Goal: Task Accomplishment & Management: Manage account settings

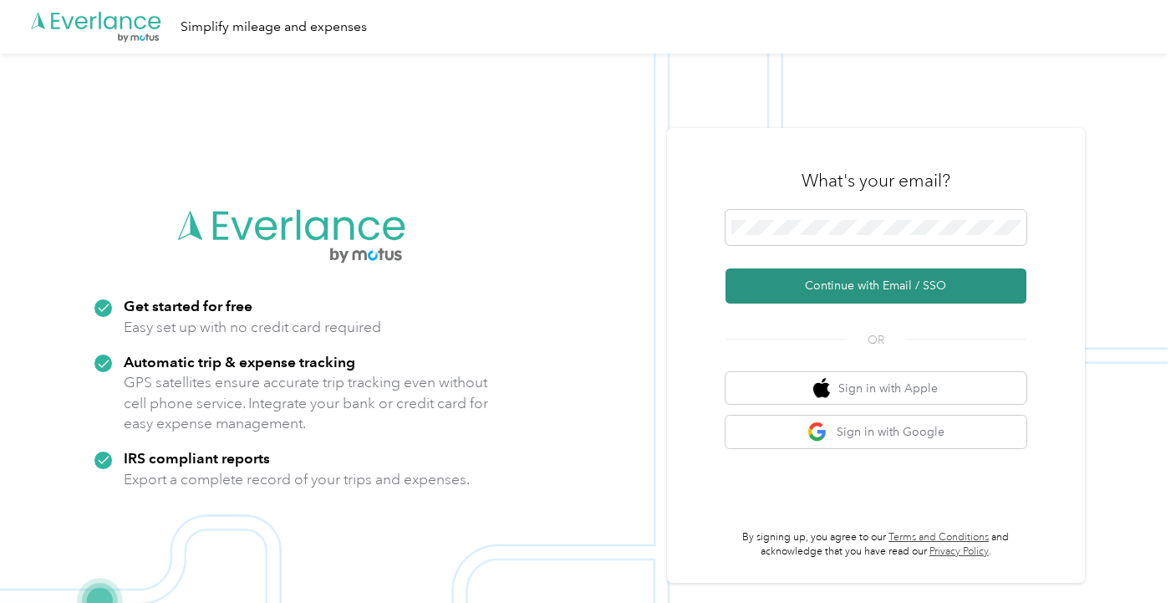
click at [860, 283] on button "Continue with Email / SSO" at bounding box center [876, 285] width 301 height 35
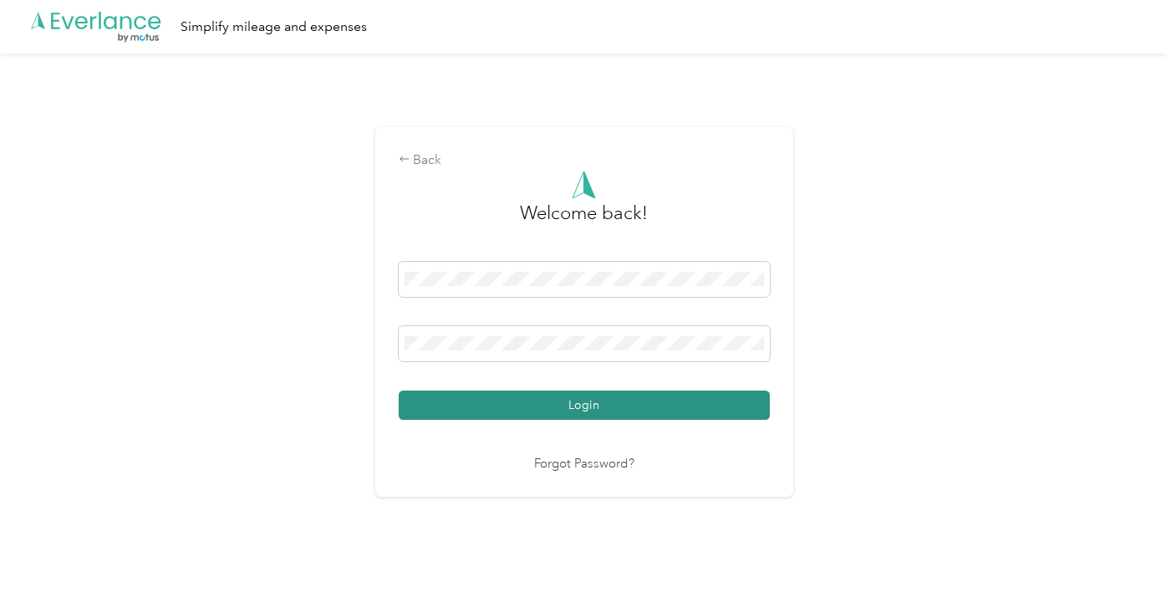
click at [582, 413] on button "Login" at bounding box center [584, 404] width 371 height 29
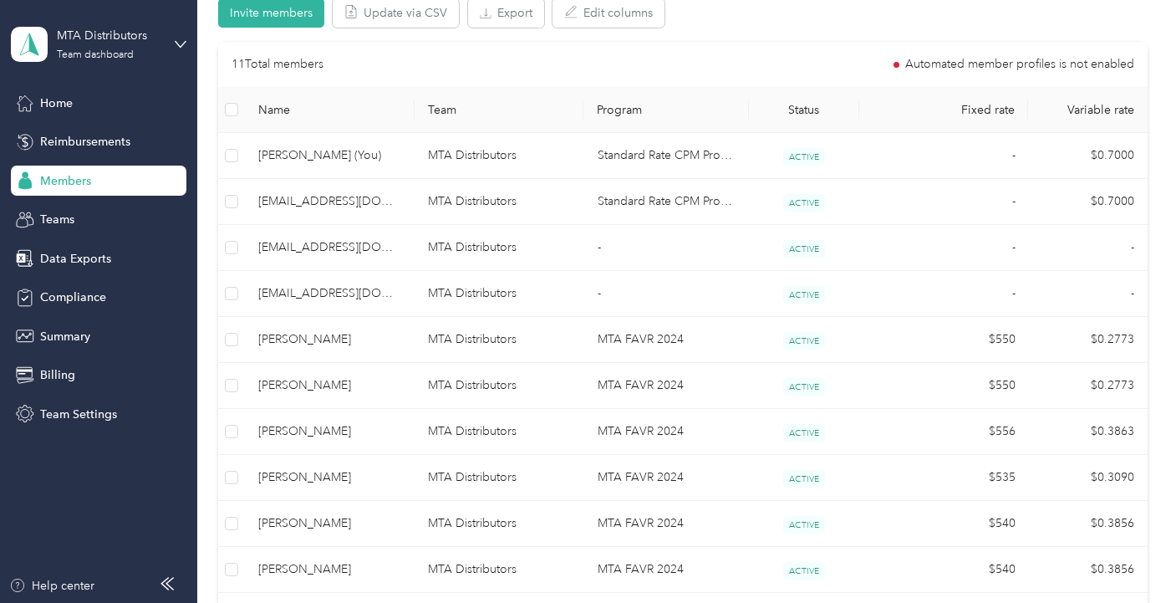
scroll to position [418, 0]
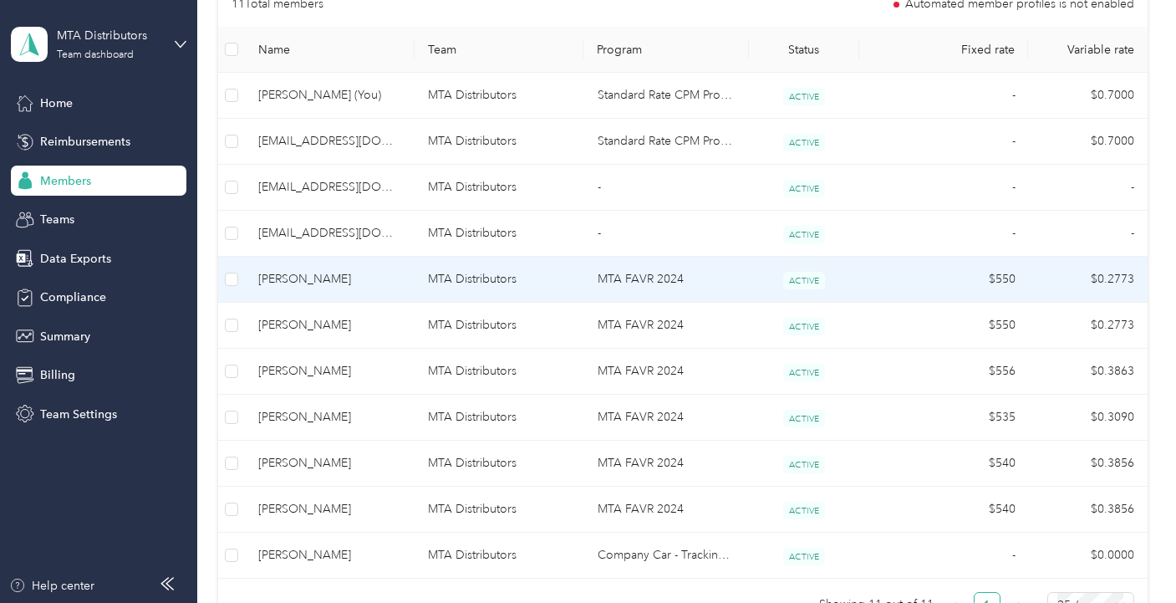
click at [283, 284] on span "[PERSON_NAME]" at bounding box center [329, 279] width 143 height 18
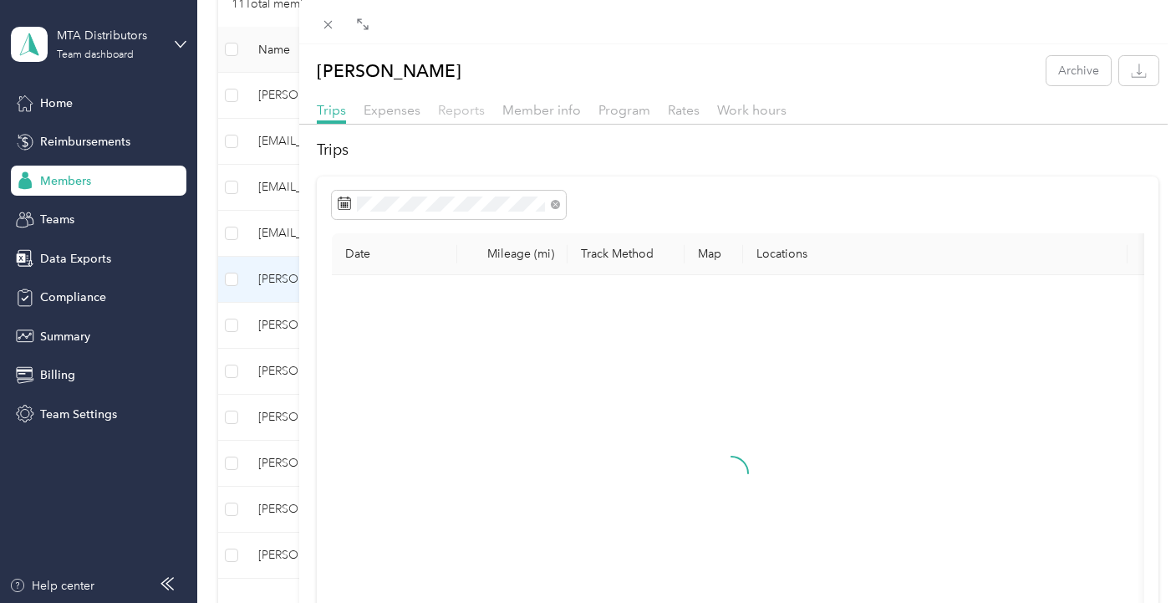
click at [443, 116] on span "Reports" at bounding box center [461, 110] width 47 height 16
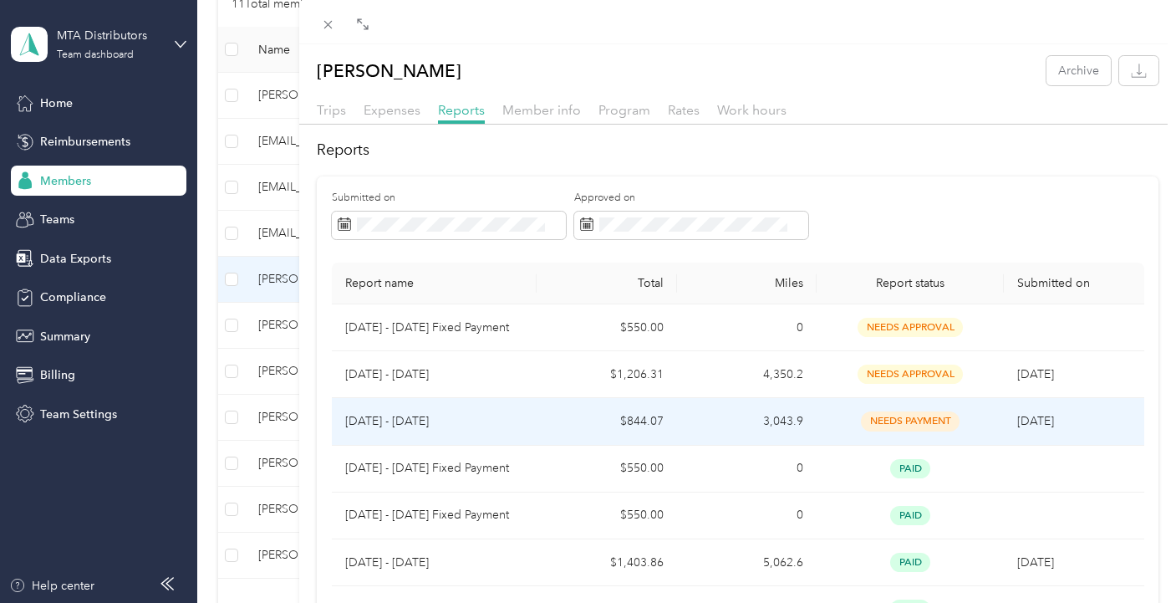
click at [890, 426] on span "needs payment" at bounding box center [910, 420] width 99 height 19
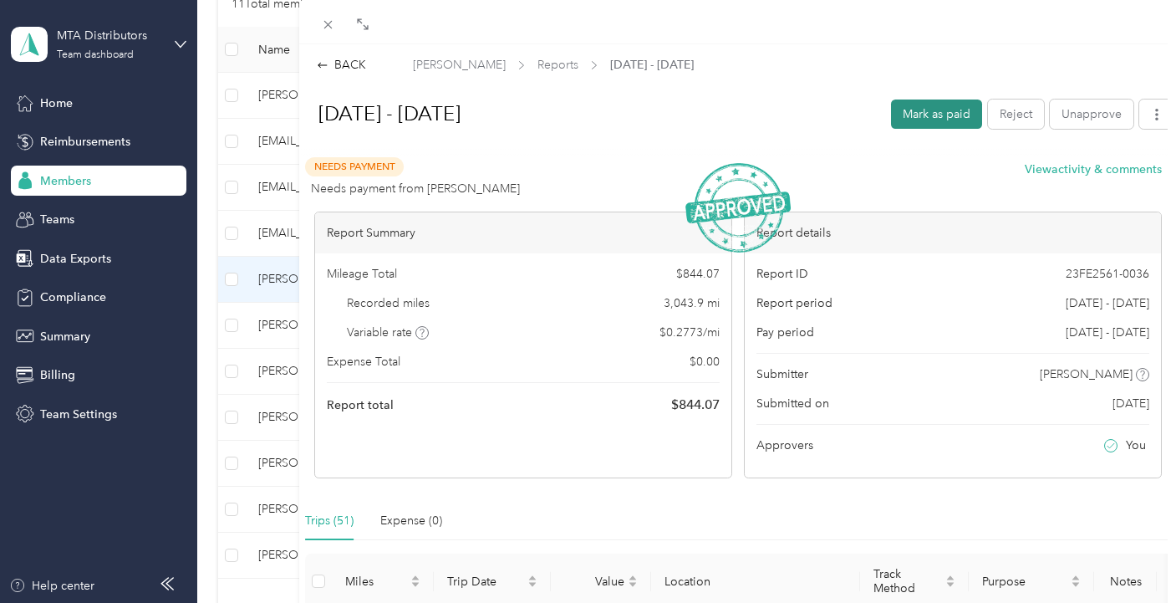
click at [899, 105] on button "Mark as paid" at bounding box center [936, 113] width 91 height 29
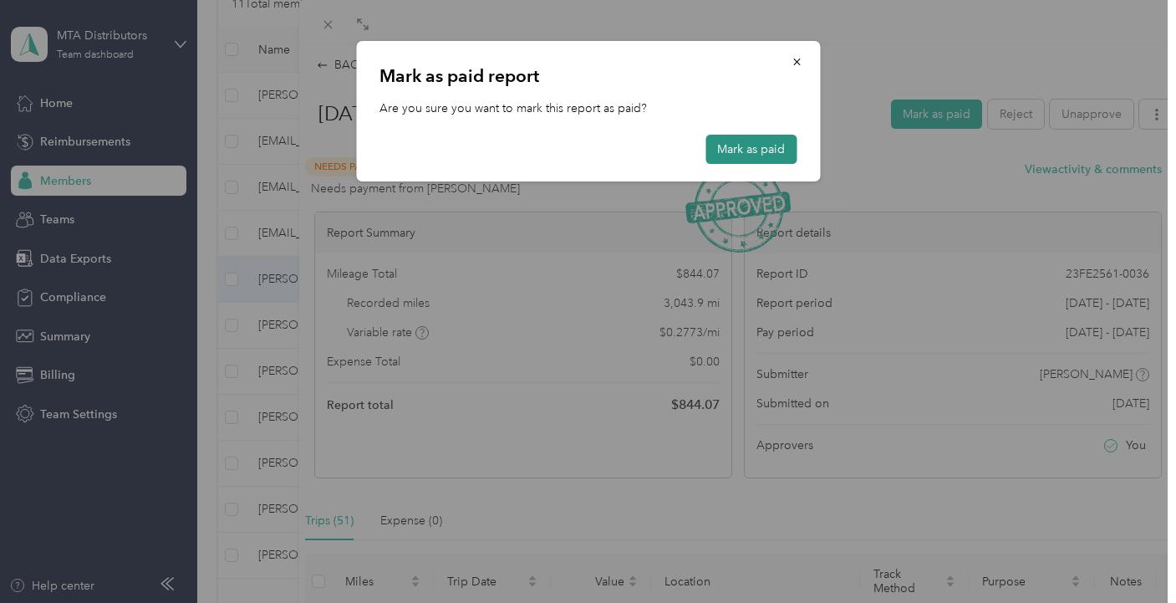
click at [742, 139] on button "Mark as paid" at bounding box center [751, 149] width 91 height 29
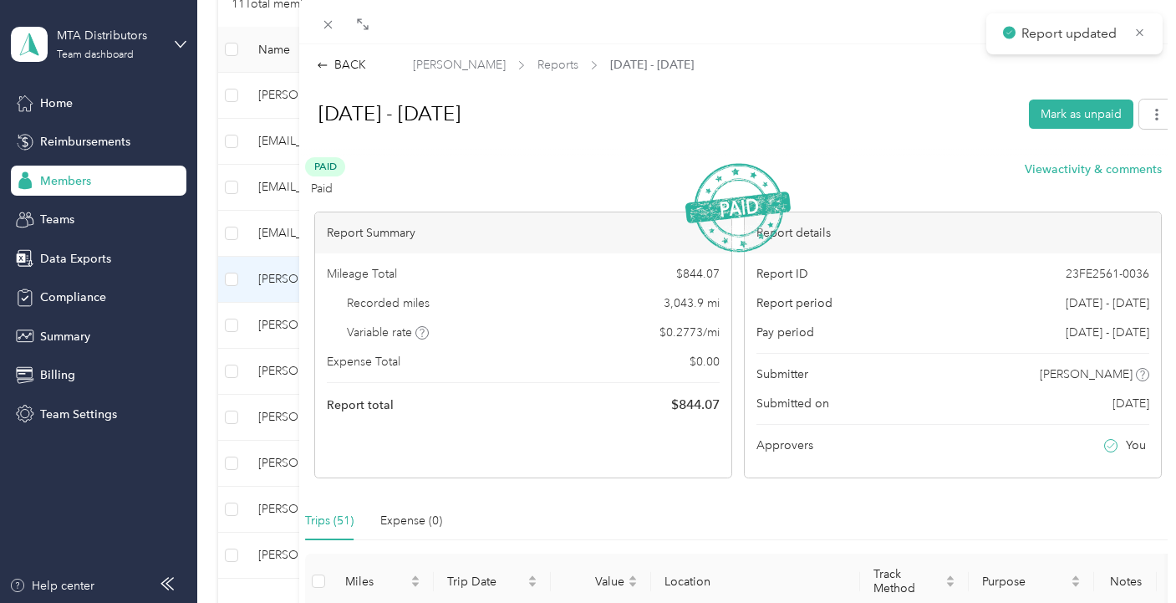
click at [350, 63] on div "BACK" at bounding box center [341, 65] width 49 height 18
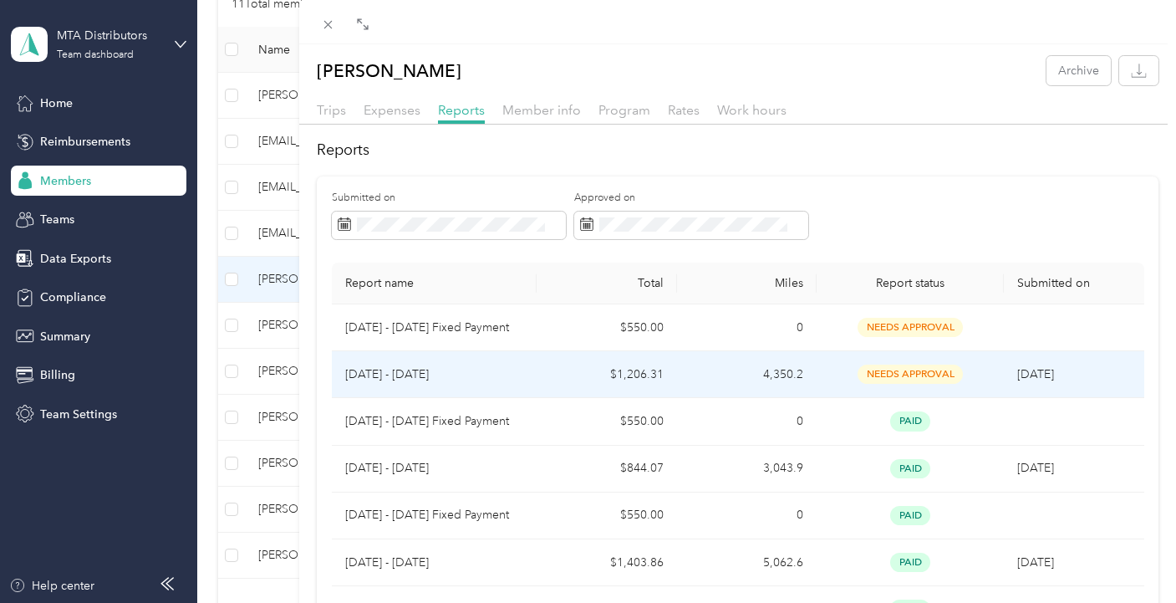
click at [898, 375] on span "needs approval" at bounding box center [910, 374] width 105 height 19
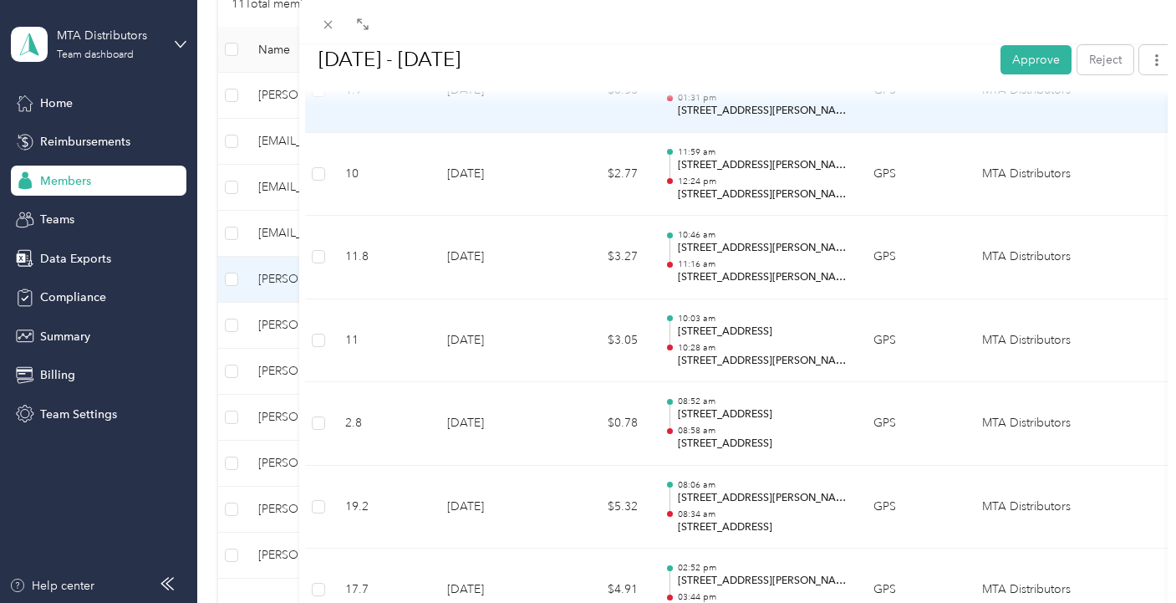
scroll to position [1923, 0]
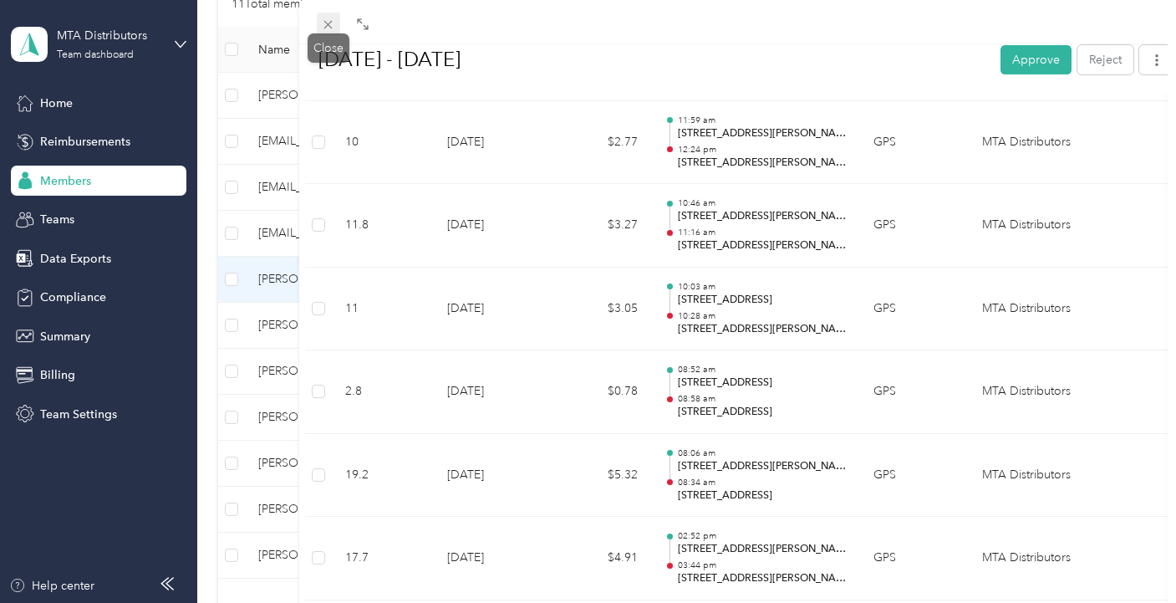
click at [332, 23] on icon at bounding box center [328, 25] width 14 height 14
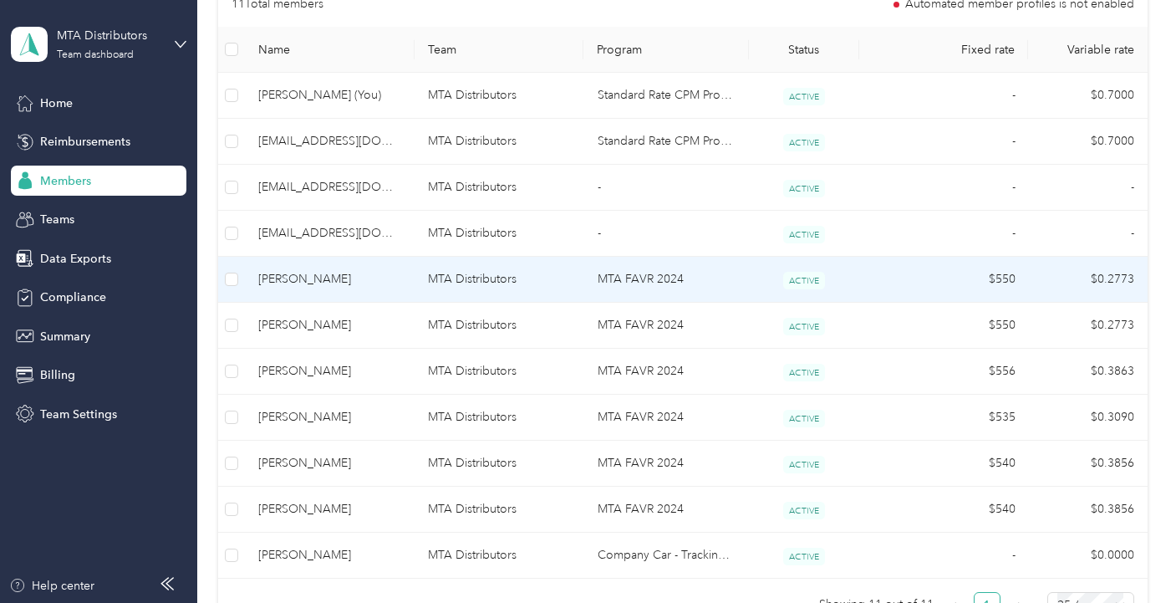
click at [255, 277] on td "[PERSON_NAME]" at bounding box center [330, 280] width 170 height 46
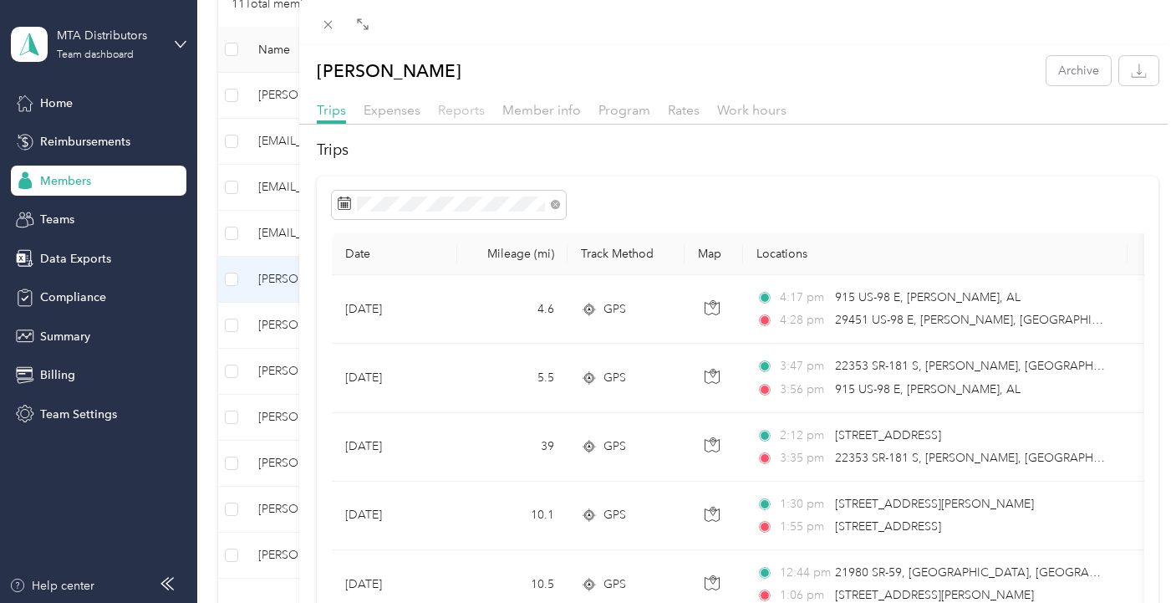
click at [458, 110] on span "Reports" at bounding box center [461, 110] width 47 height 16
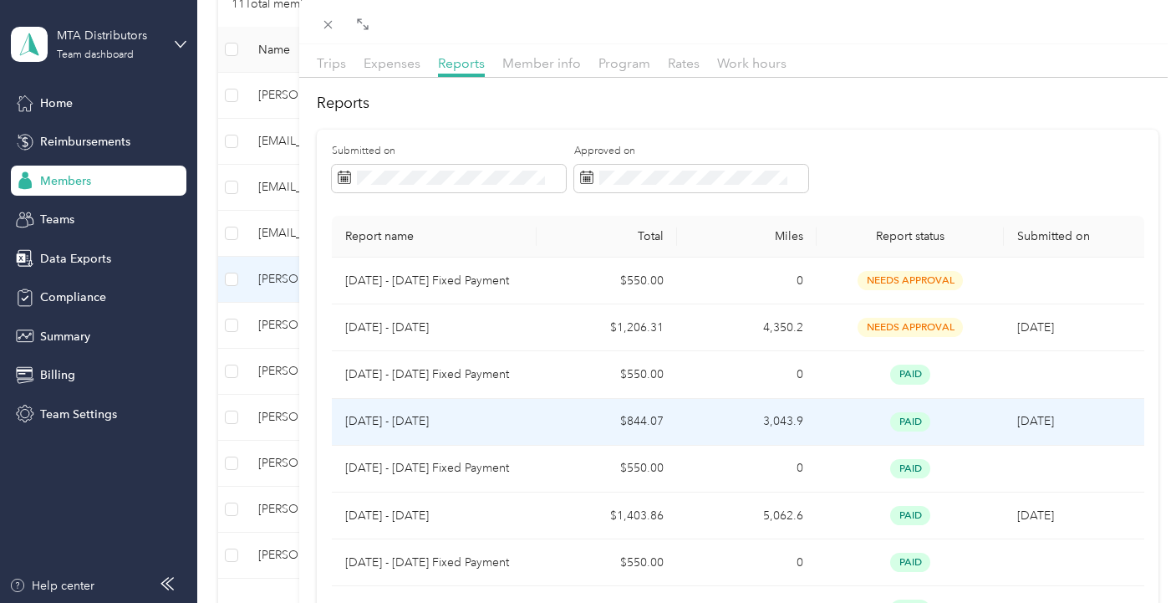
scroll to position [84, 0]
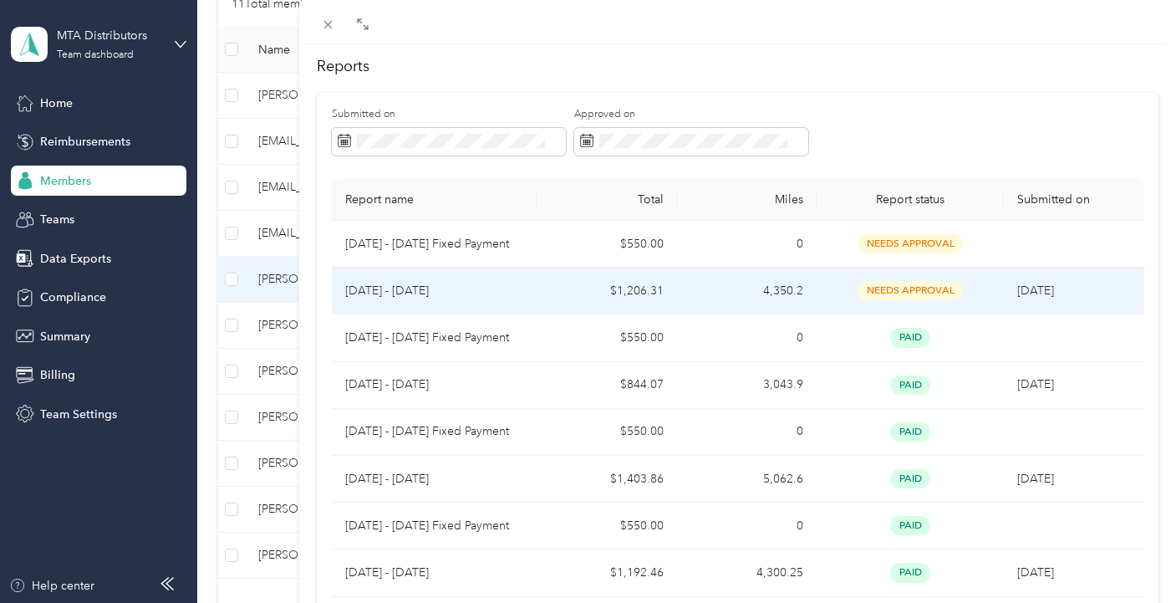
click at [899, 287] on span "needs approval" at bounding box center [910, 290] width 105 height 19
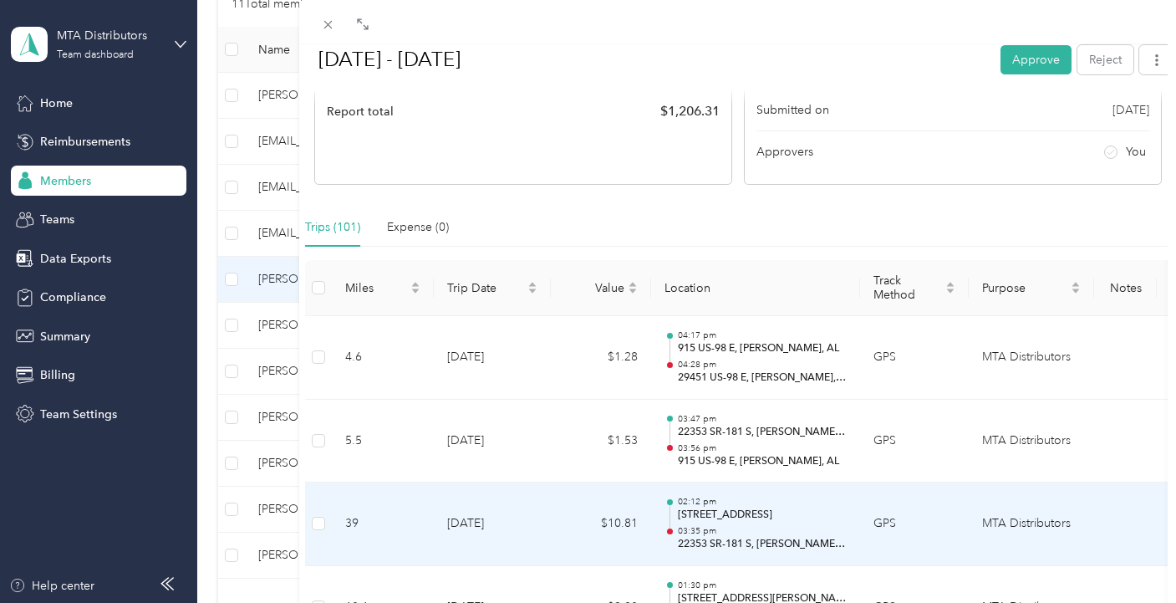
scroll to position [251, 0]
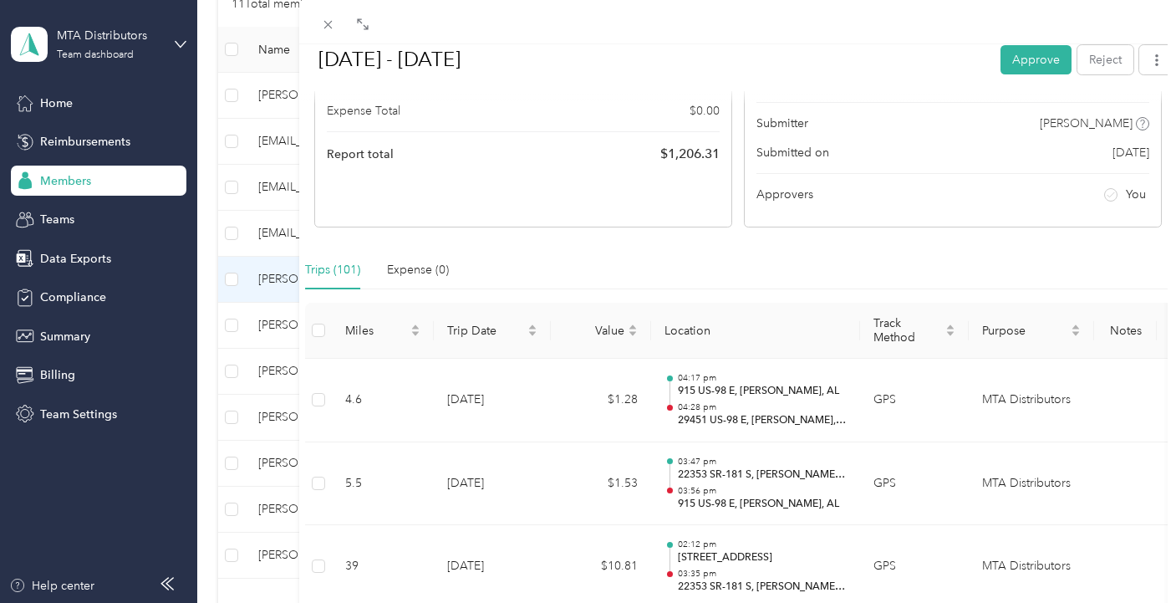
click at [787, 324] on th "Location" at bounding box center [755, 331] width 209 height 56
click at [491, 334] on span "Trip Date" at bounding box center [485, 331] width 77 height 14
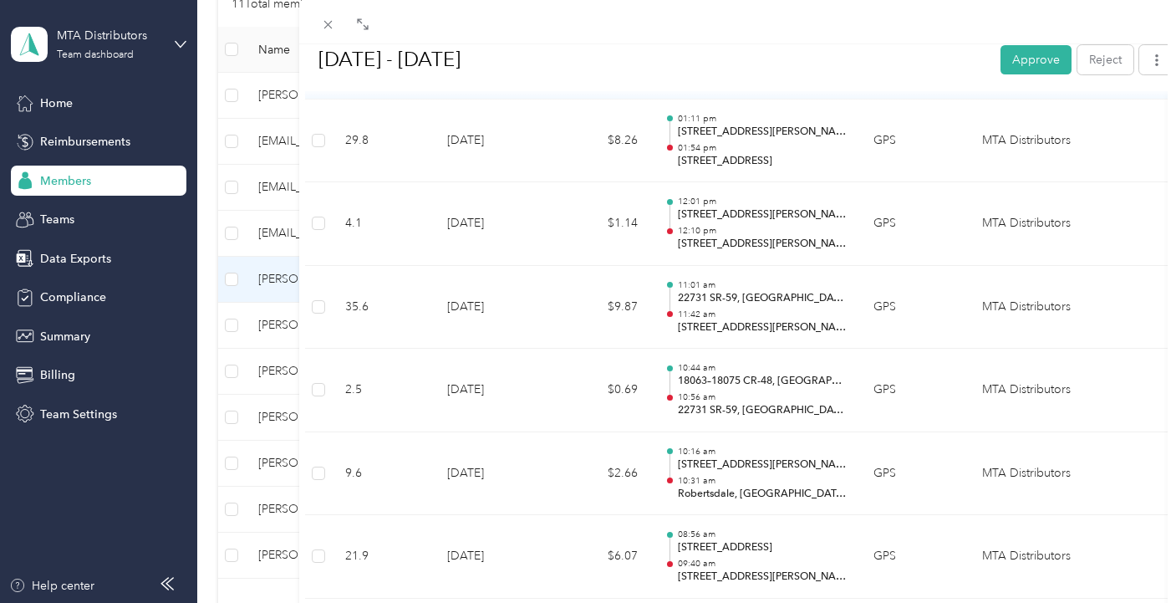
scroll to position [1171, 0]
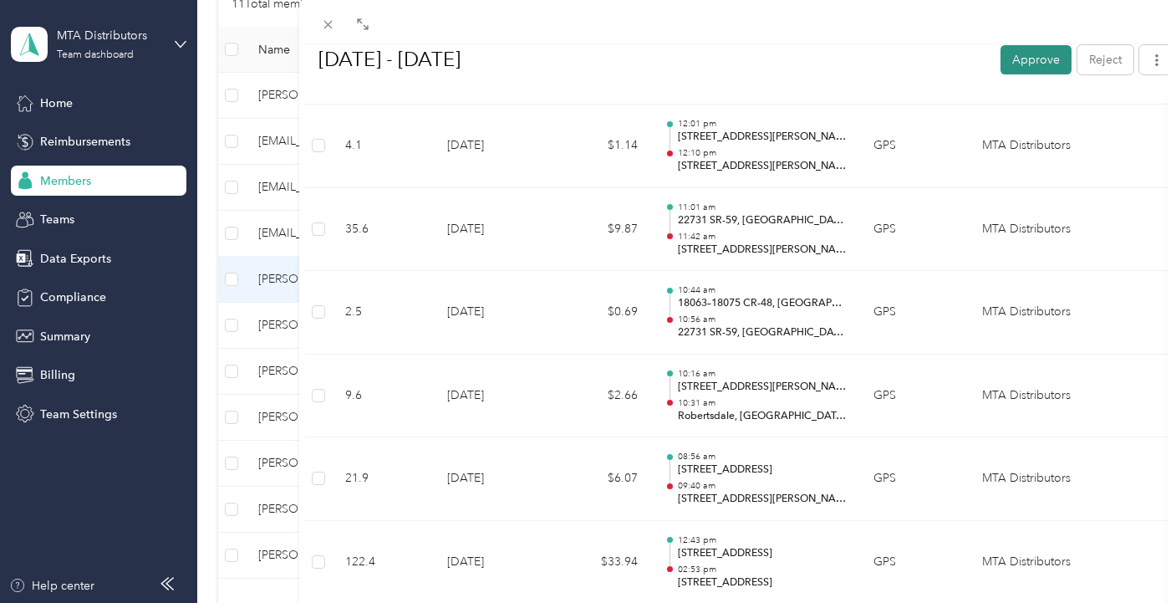
click at [1030, 66] on button "Approve" at bounding box center [1036, 58] width 71 height 29
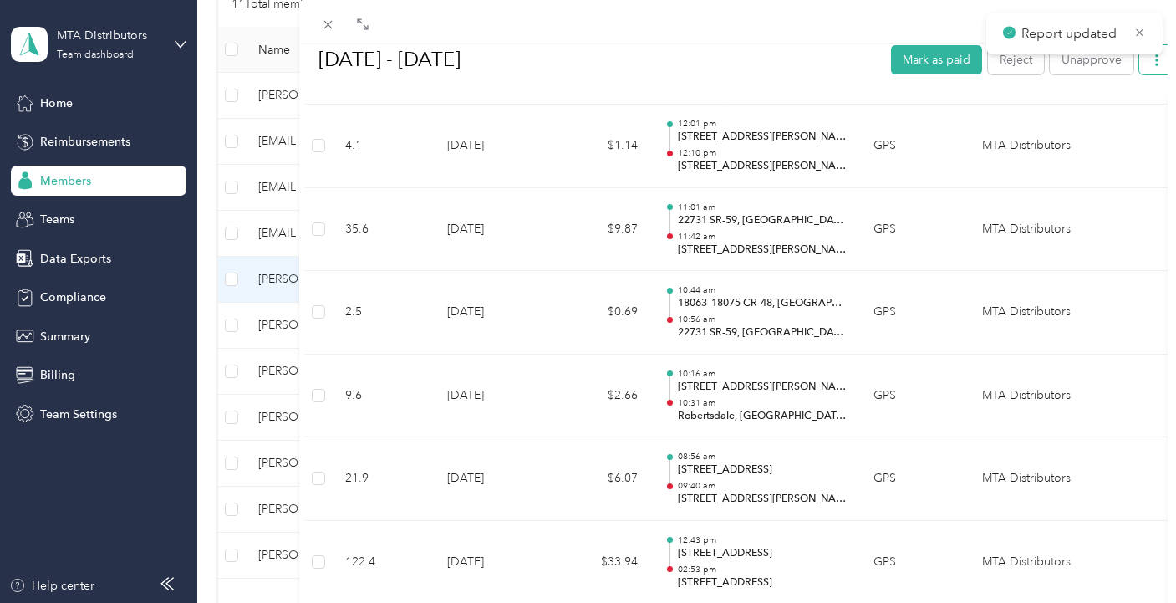
click at [1161, 59] on button "button" at bounding box center [1157, 58] width 35 height 29
click at [1105, 125] on span "Download" at bounding box center [1096, 121] width 55 height 18
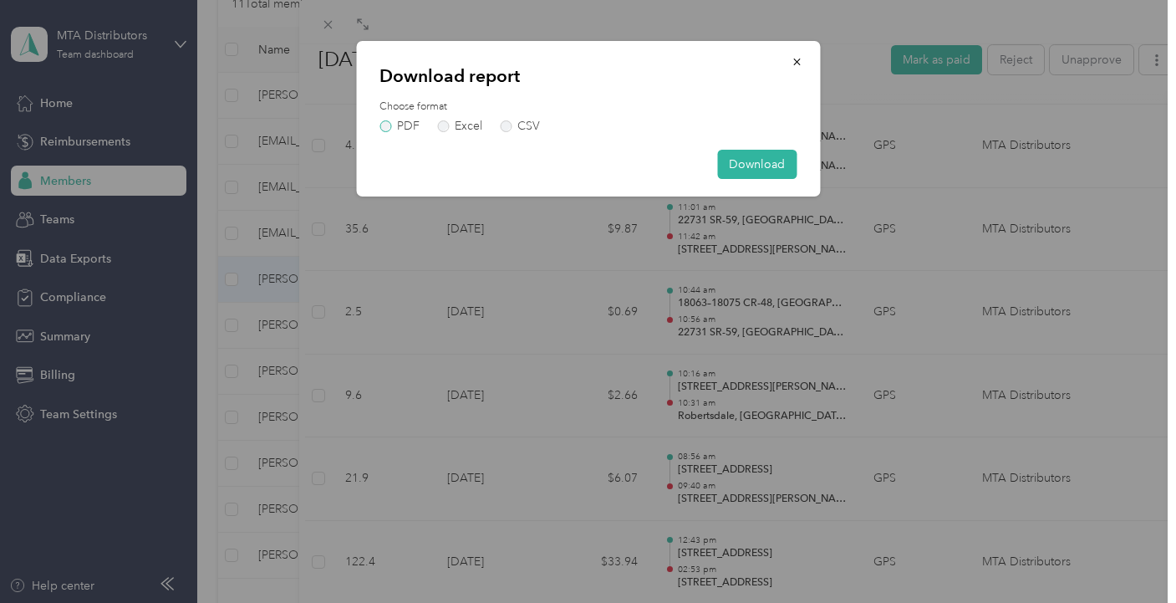
click at [390, 125] on label "PDF" at bounding box center [400, 126] width 40 height 12
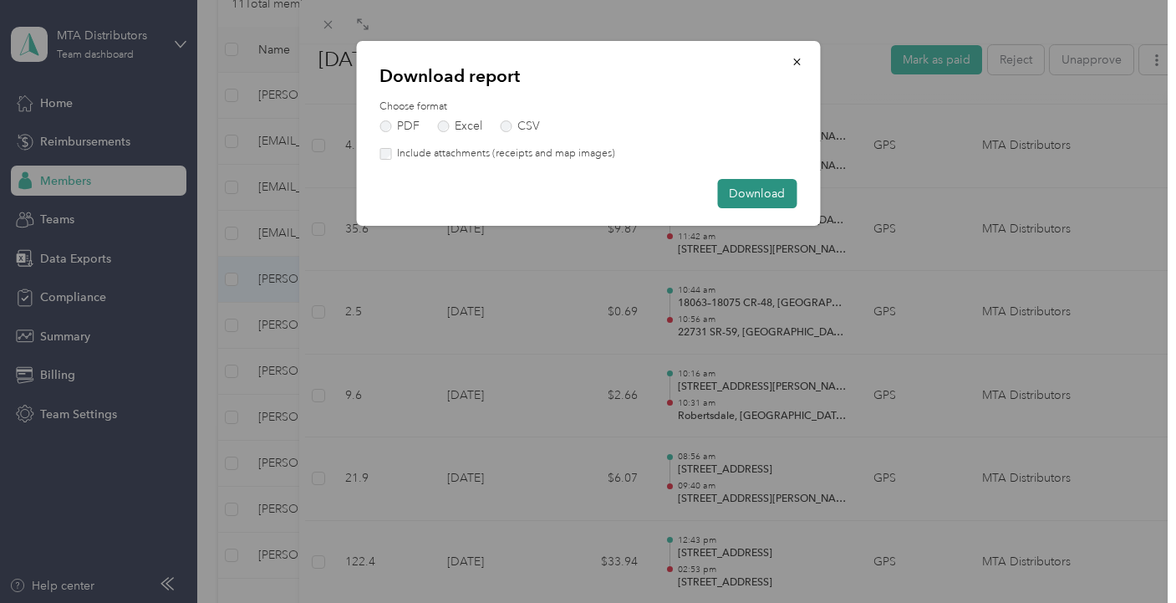
click at [757, 193] on button "Download" at bounding box center [756, 193] width 79 height 29
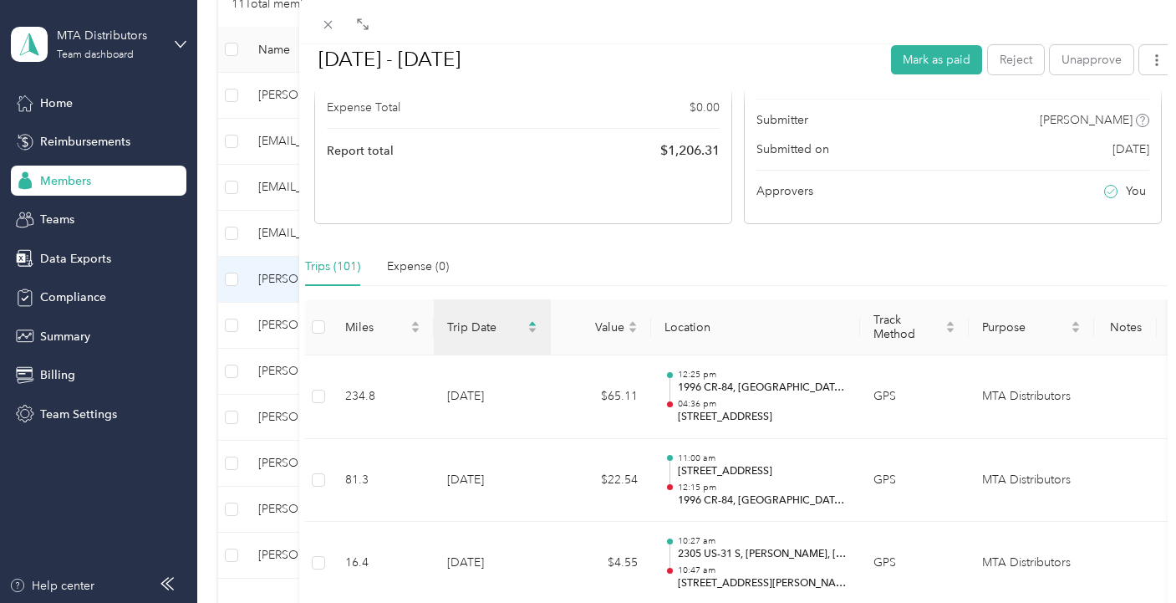
scroll to position [0, 0]
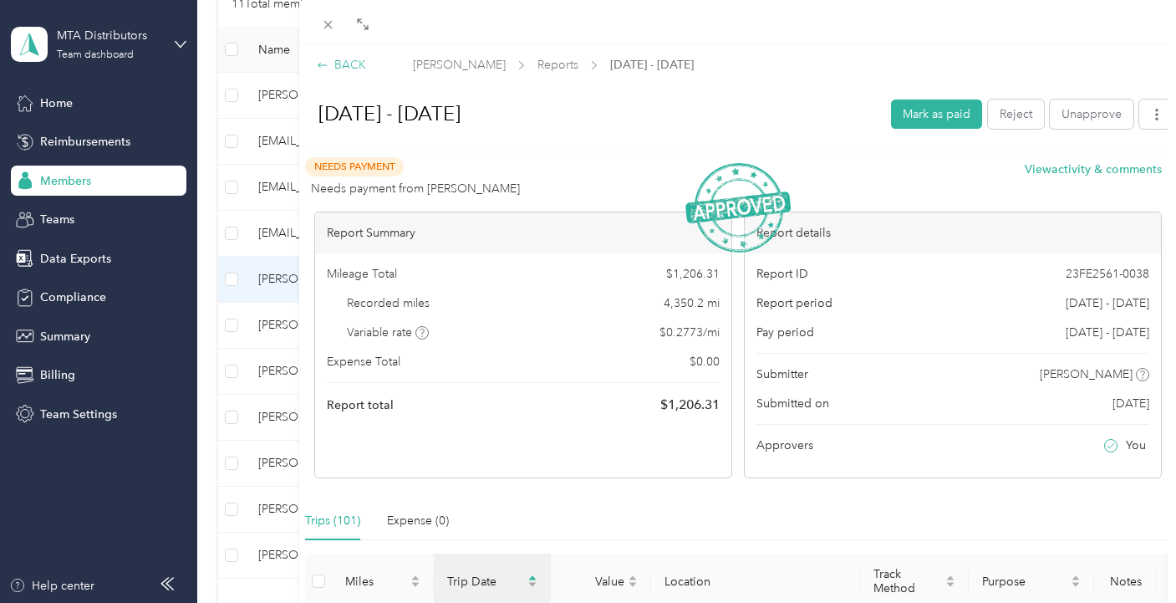
click at [345, 61] on div "BACK" at bounding box center [341, 65] width 49 height 18
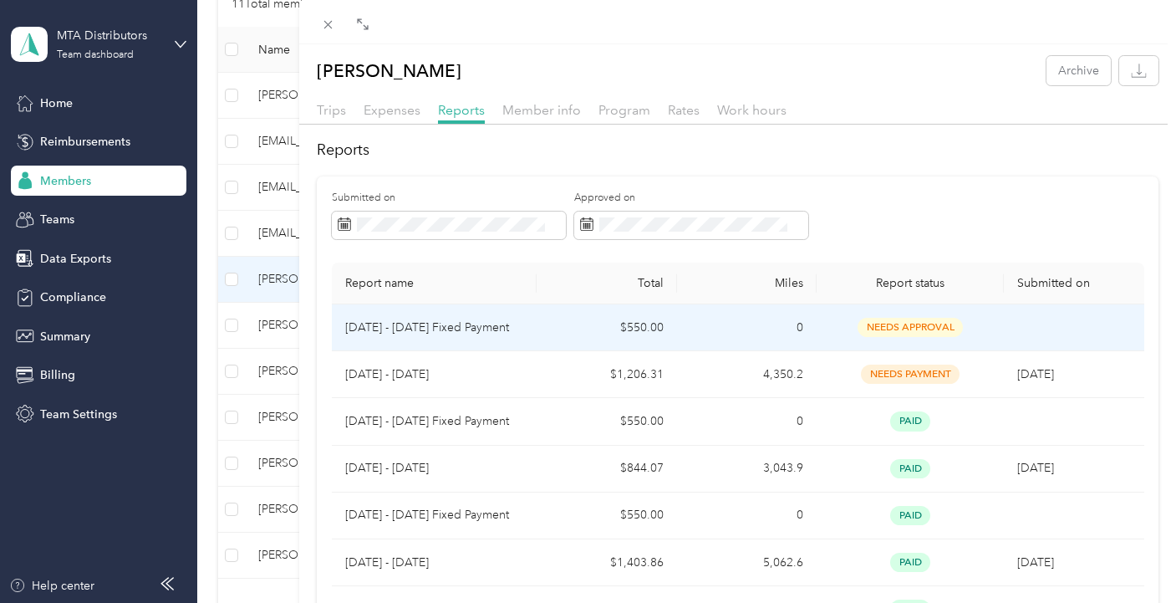
click at [906, 327] on span "needs approval" at bounding box center [910, 327] width 105 height 19
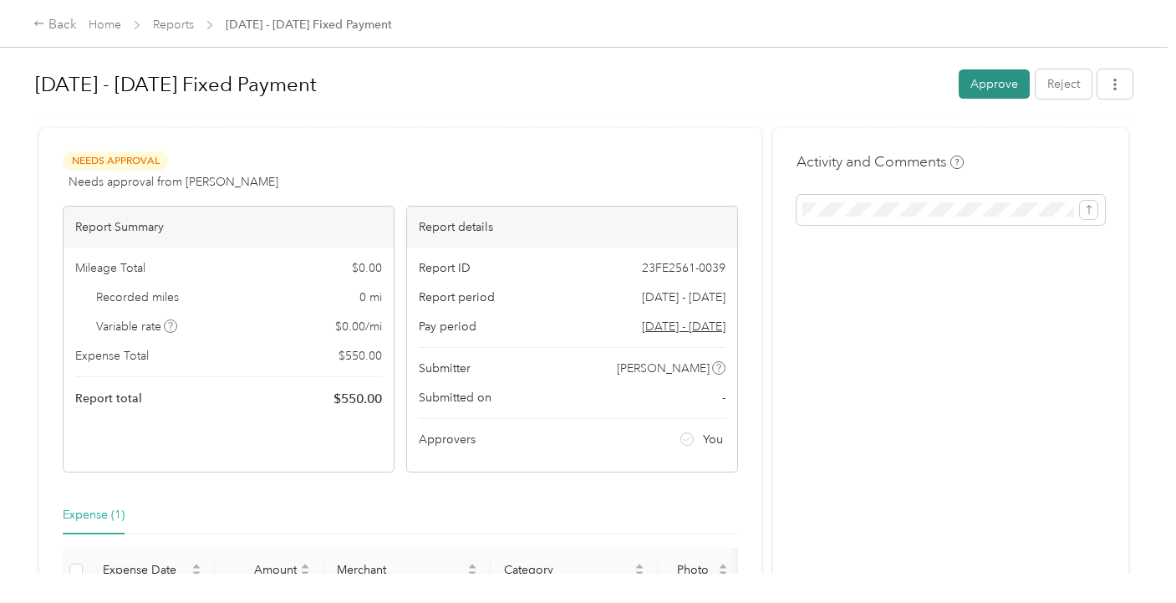
click at [973, 84] on button "Approve" at bounding box center [994, 83] width 71 height 29
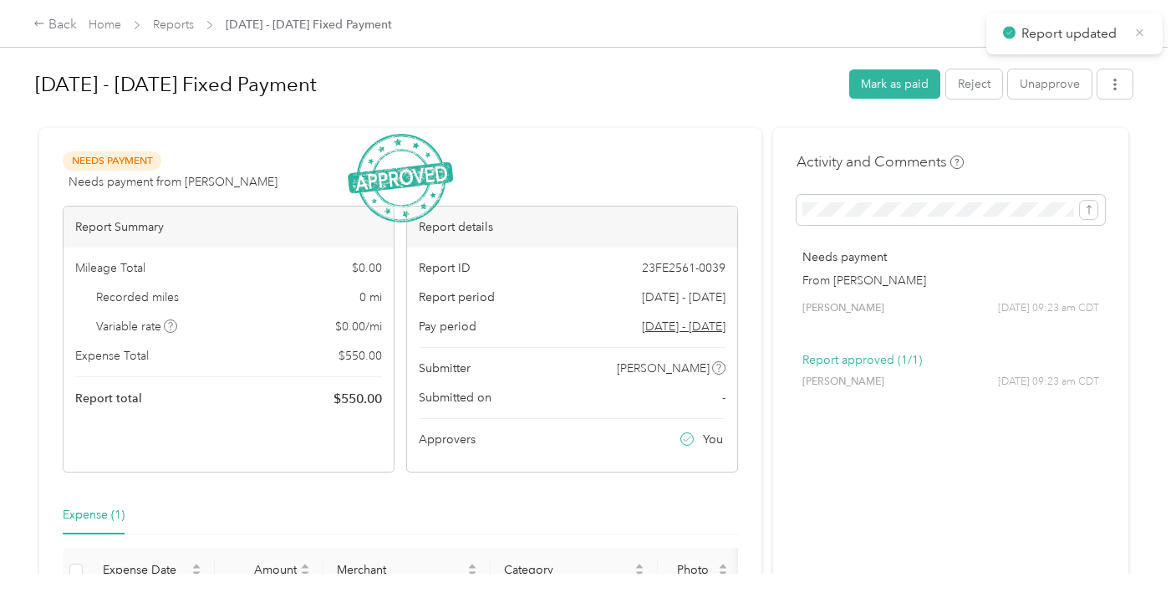
click at [1143, 28] on icon at bounding box center [1140, 32] width 13 height 15
click at [42, 33] on div "Back" at bounding box center [54, 25] width 43 height 20
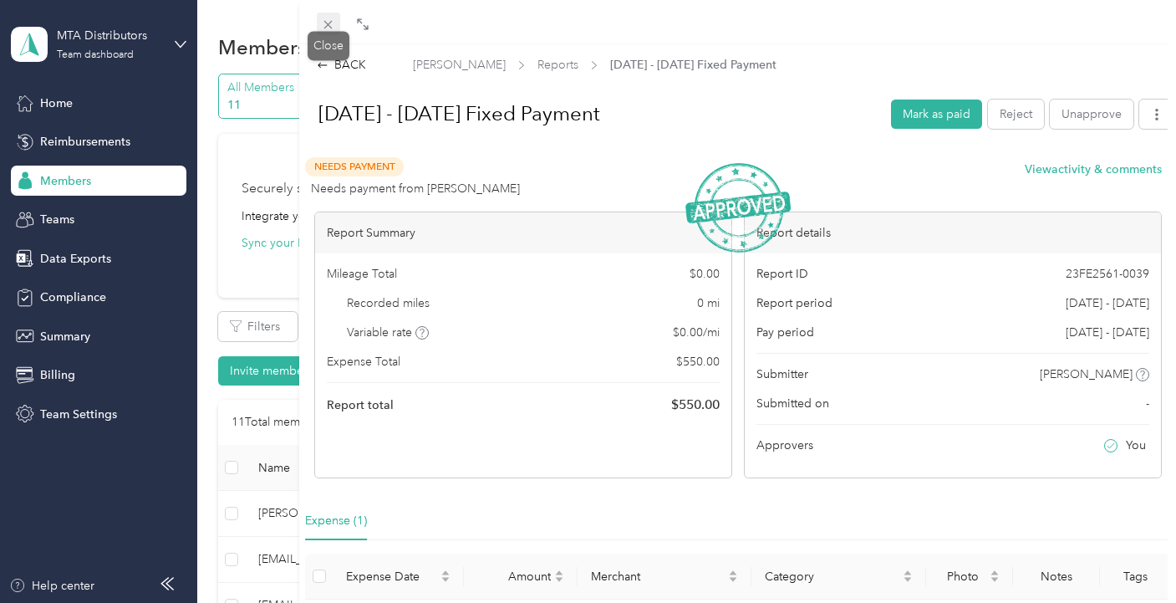
click at [329, 23] on icon at bounding box center [328, 25] width 14 height 14
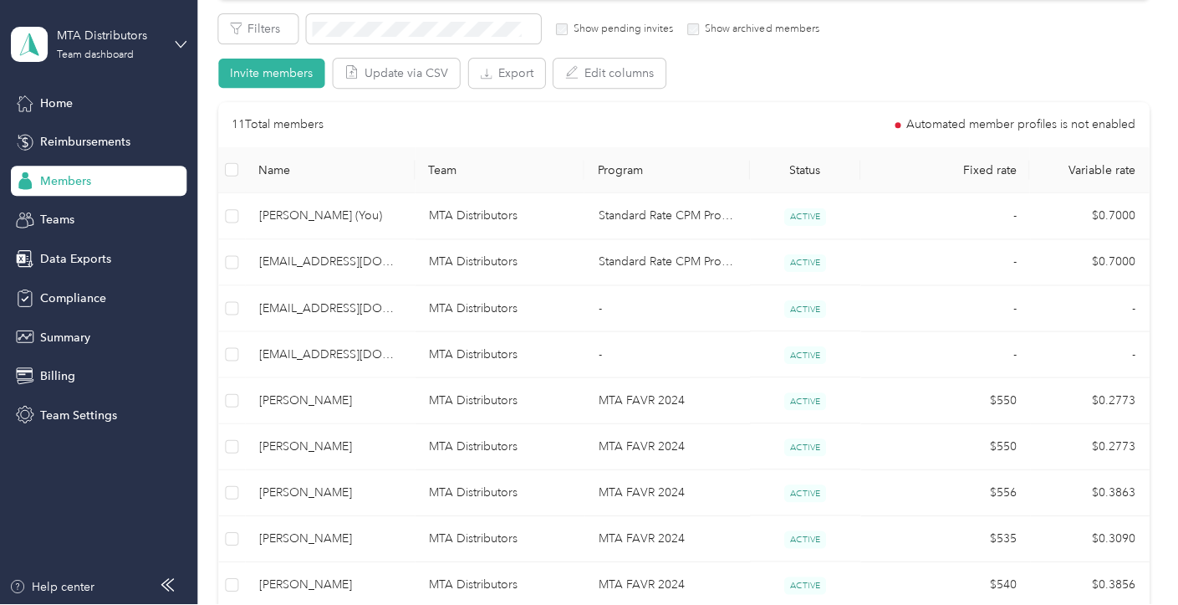
scroll to position [418, 0]
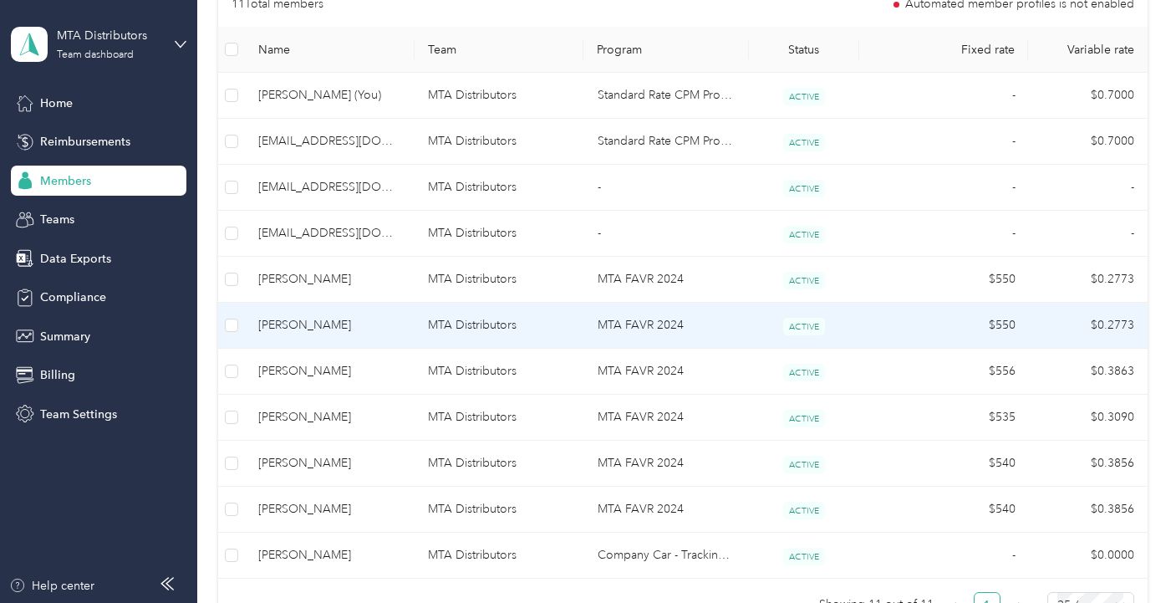
click at [283, 323] on span "[PERSON_NAME]" at bounding box center [329, 325] width 143 height 18
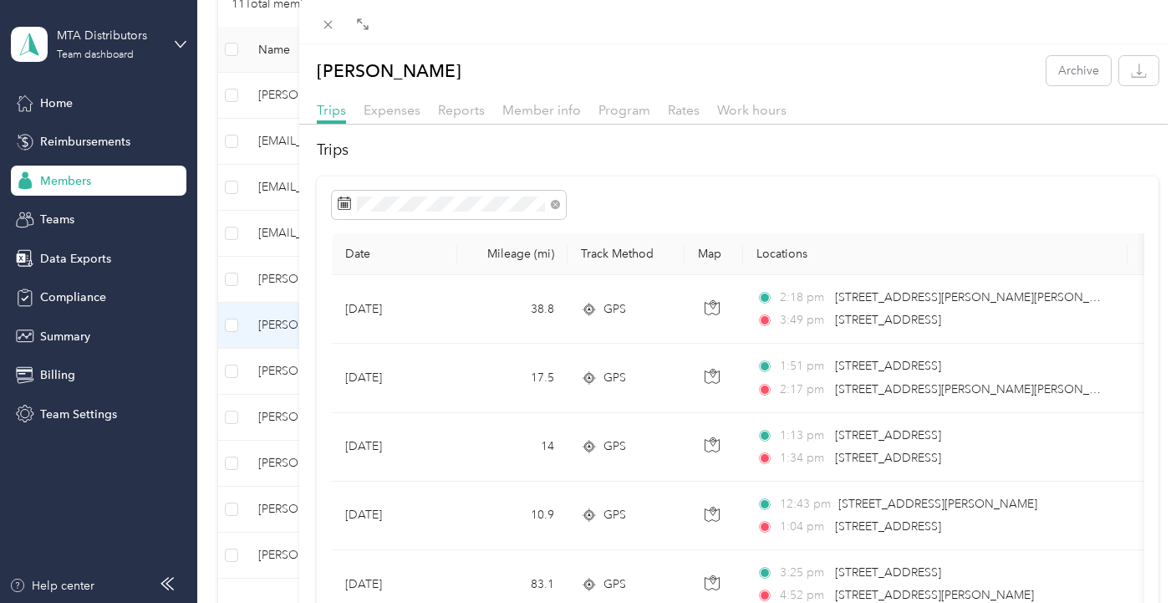
click at [467, 120] on div "Reports" at bounding box center [461, 110] width 47 height 21
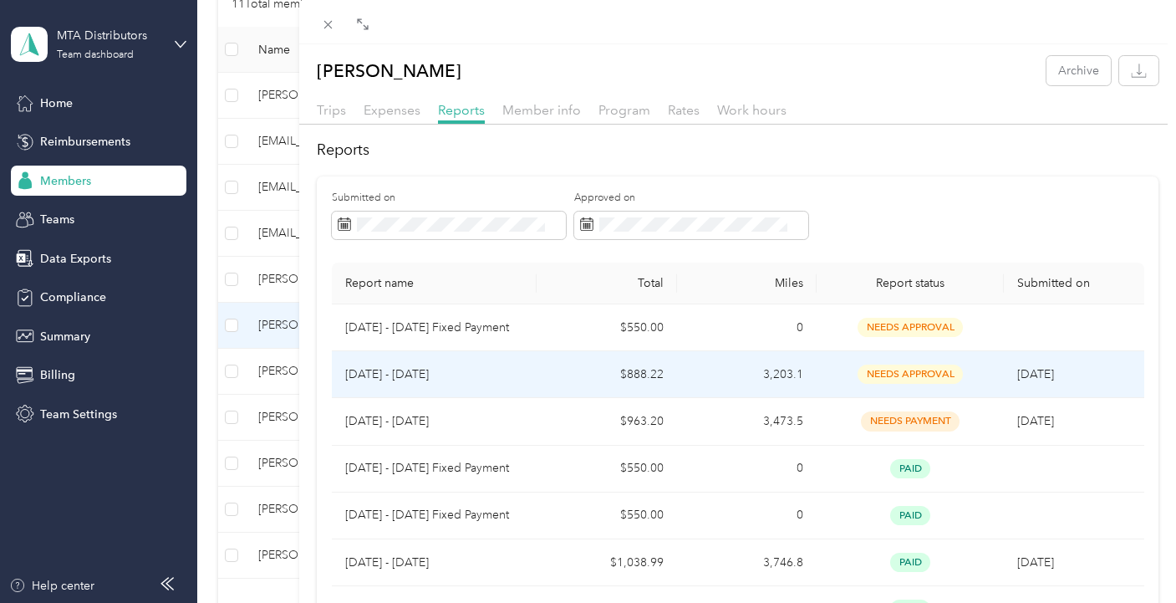
click at [912, 368] on span "needs approval" at bounding box center [910, 374] width 105 height 19
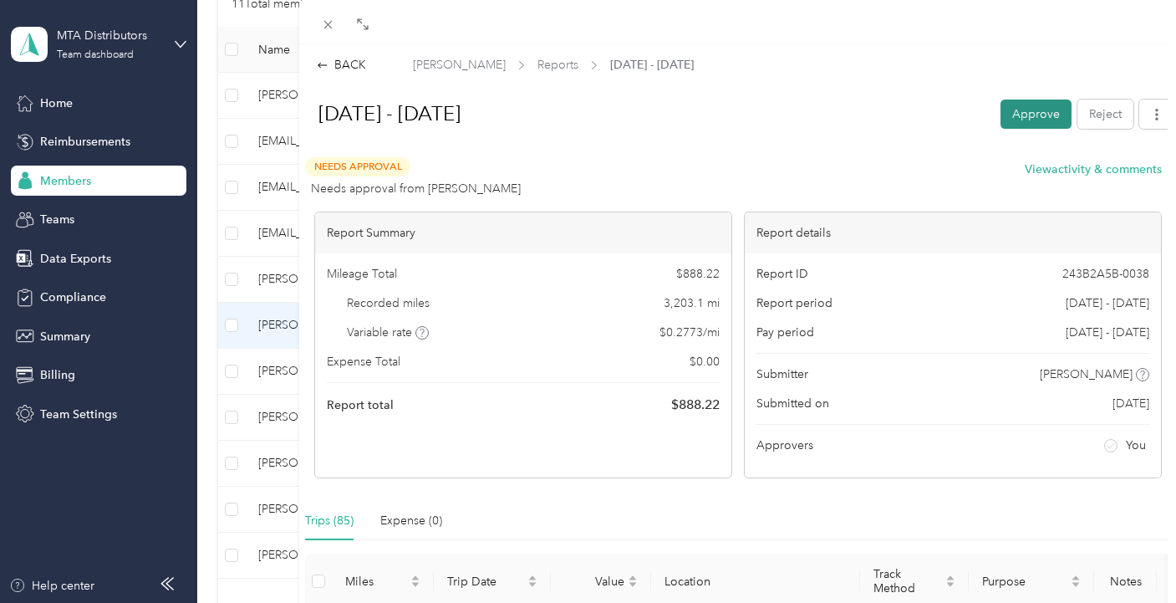
click at [1013, 109] on button "Approve" at bounding box center [1036, 113] width 71 height 29
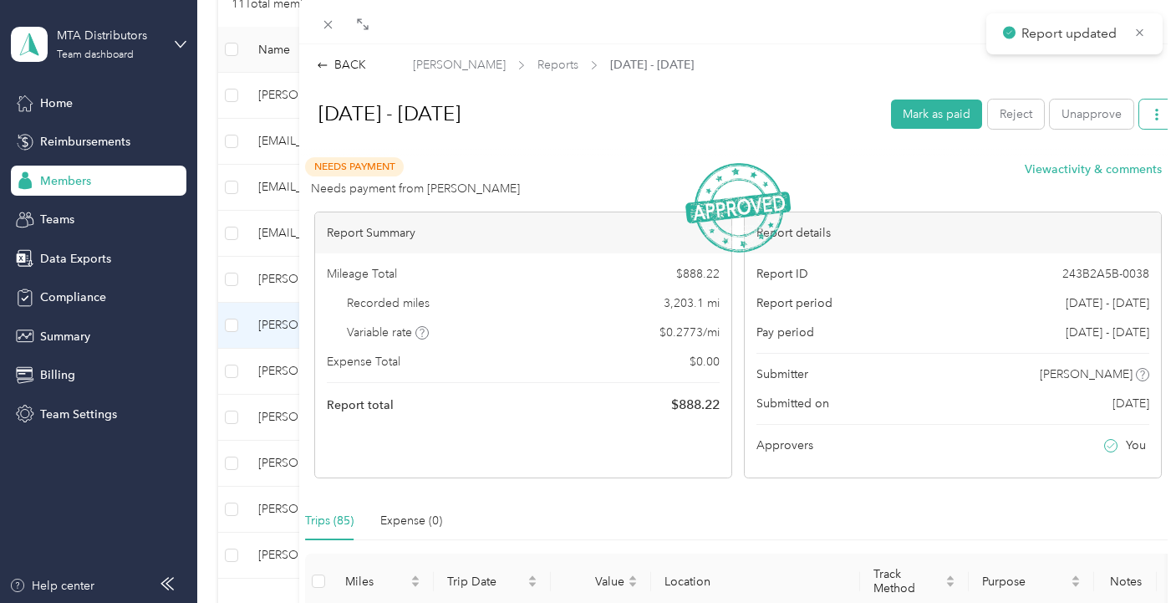
click at [1151, 115] on icon "button" at bounding box center [1157, 115] width 12 height 12
click at [1103, 182] on span "Download" at bounding box center [1096, 175] width 55 height 18
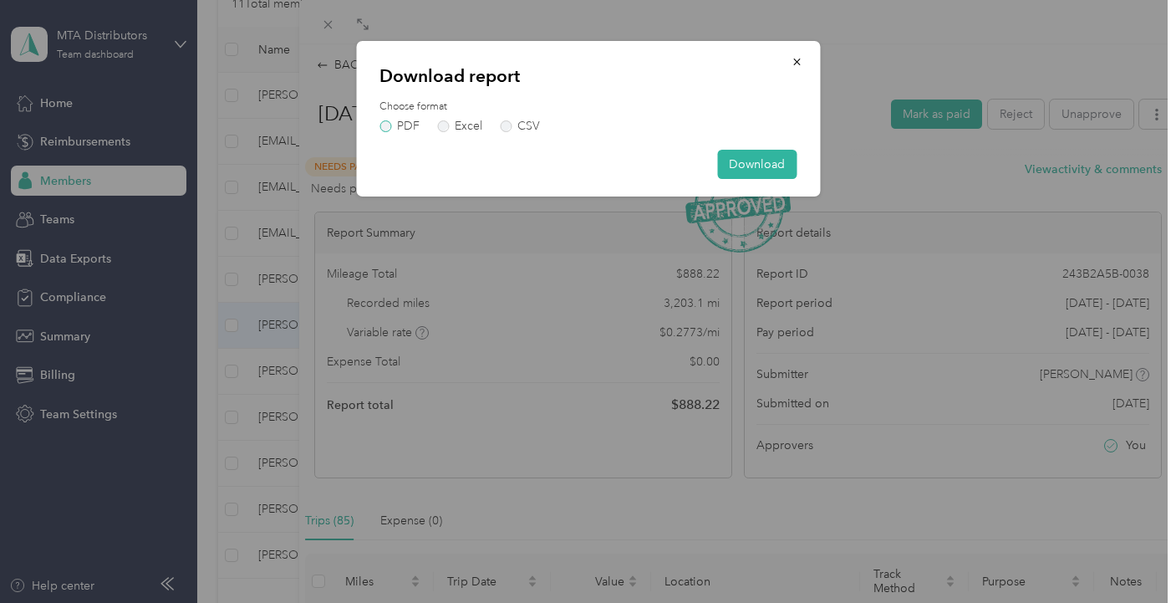
click at [385, 130] on label "PDF" at bounding box center [400, 126] width 40 height 12
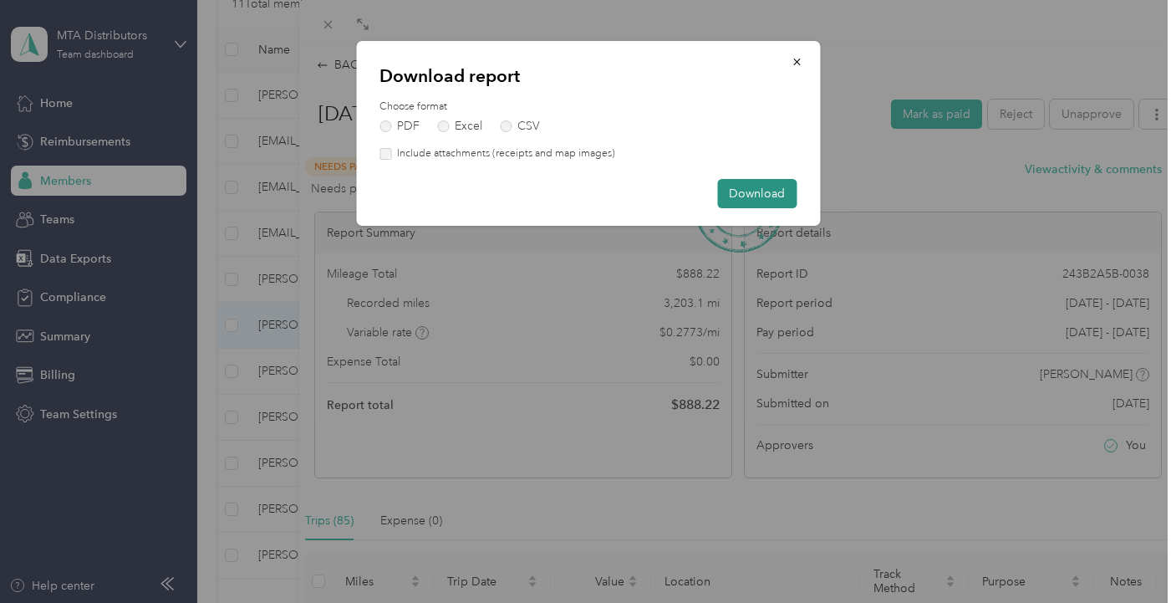
click at [748, 194] on button "Download" at bounding box center [756, 193] width 79 height 29
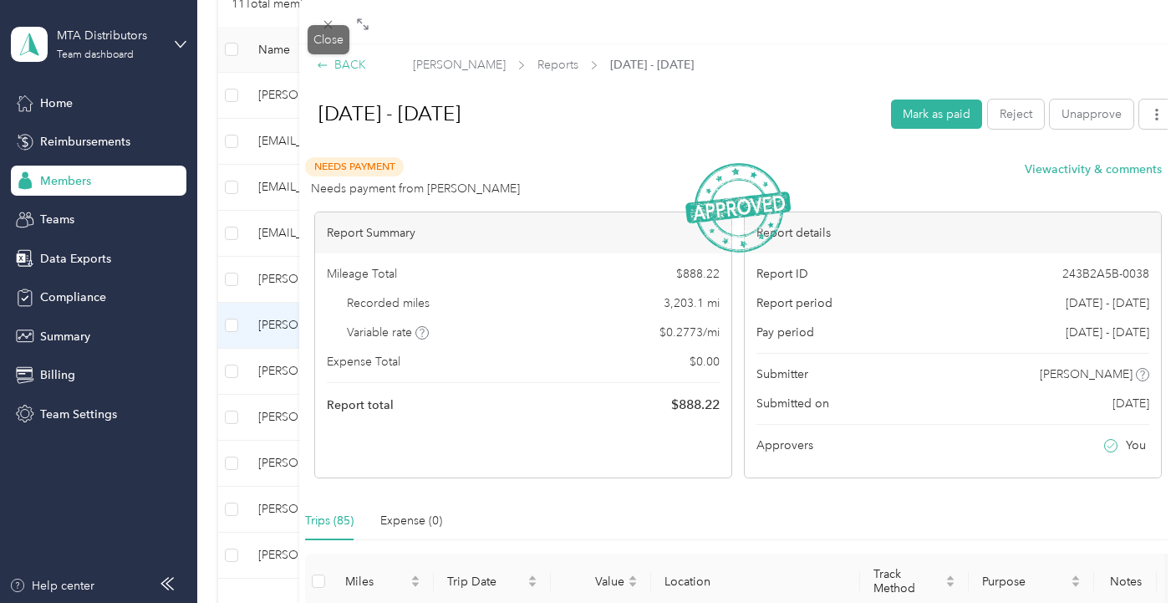
click at [331, 68] on div "BACK" at bounding box center [341, 65] width 49 height 18
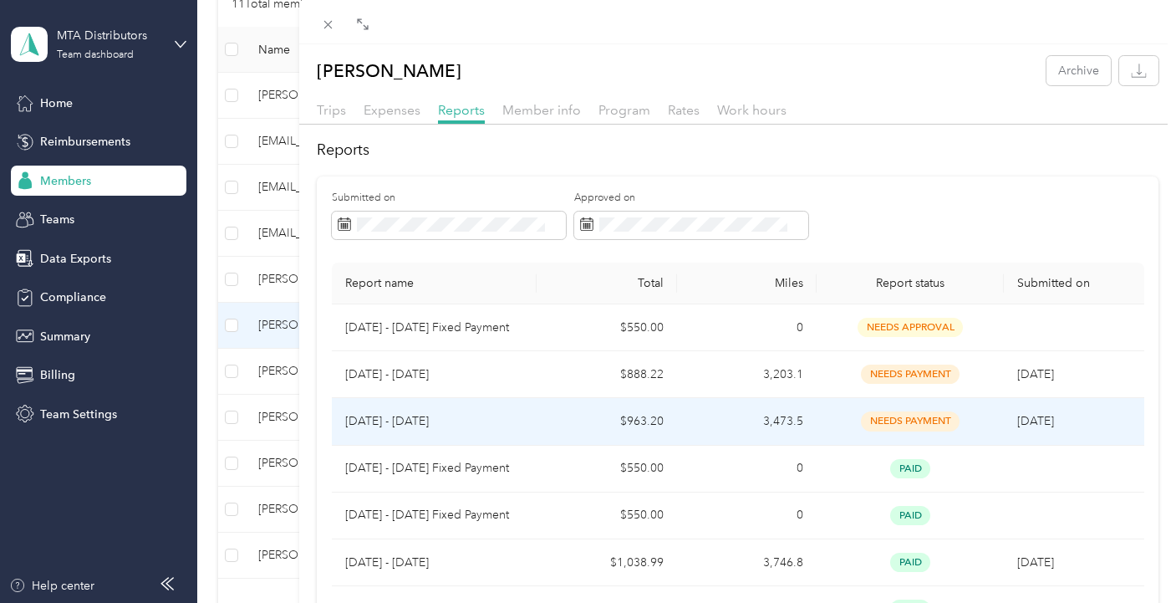
click at [908, 419] on span "needs payment" at bounding box center [910, 420] width 99 height 19
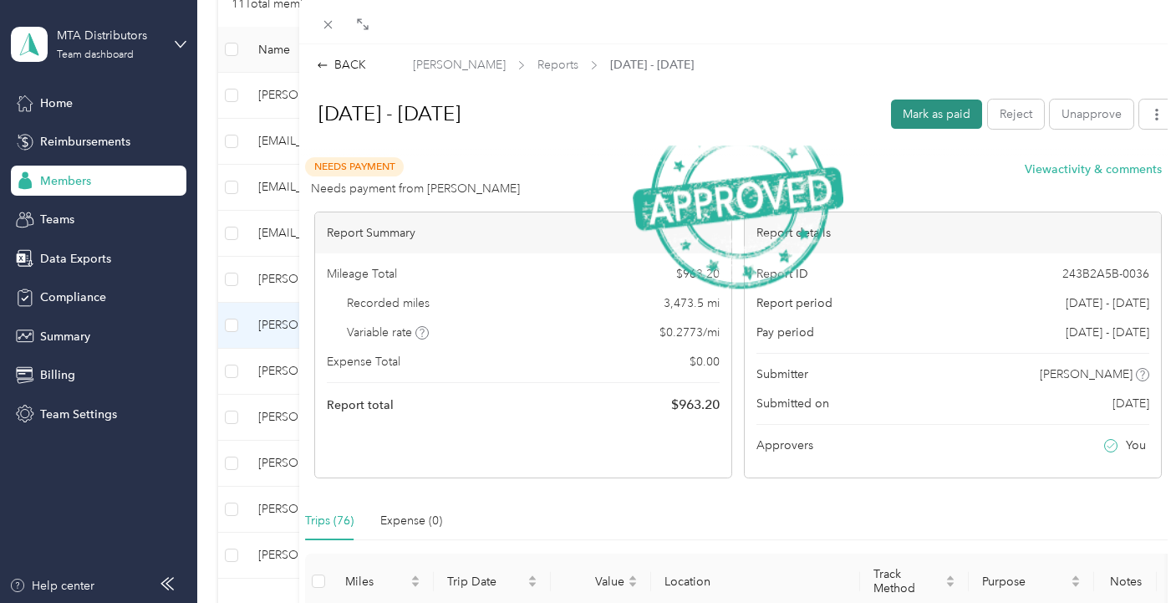
click at [900, 116] on button "Mark as paid" at bounding box center [936, 113] width 91 height 29
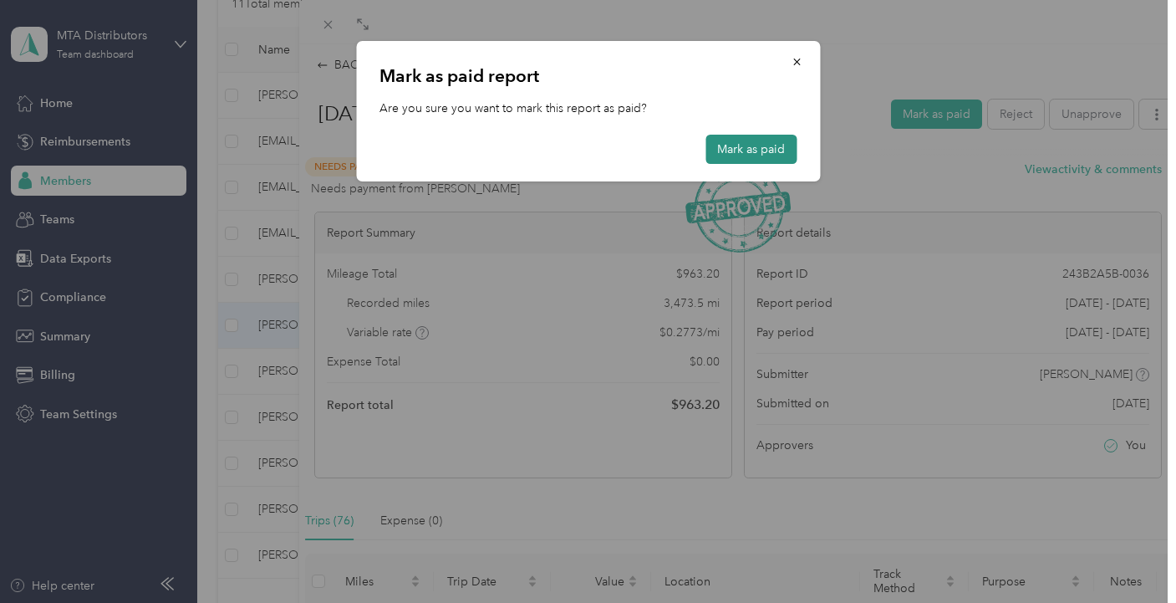
click at [741, 155] on button "Mark as paid" at bounding box center [751, 149] width 91 height 29
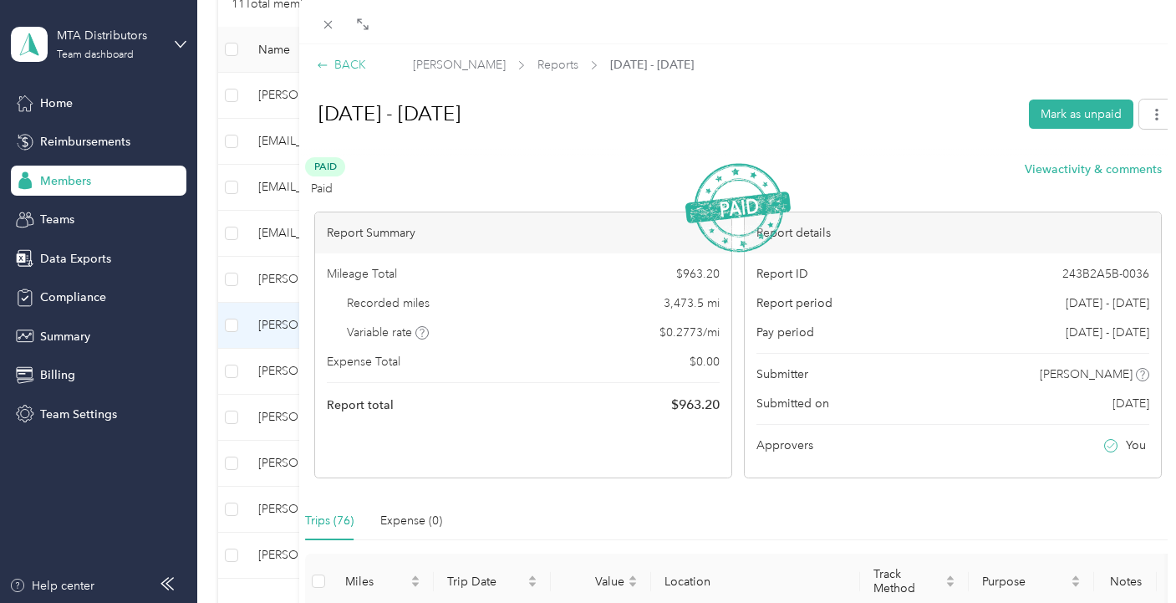
click at [354, 64] on div "BACK" at bounding box center [341, 65] width 49 height 18
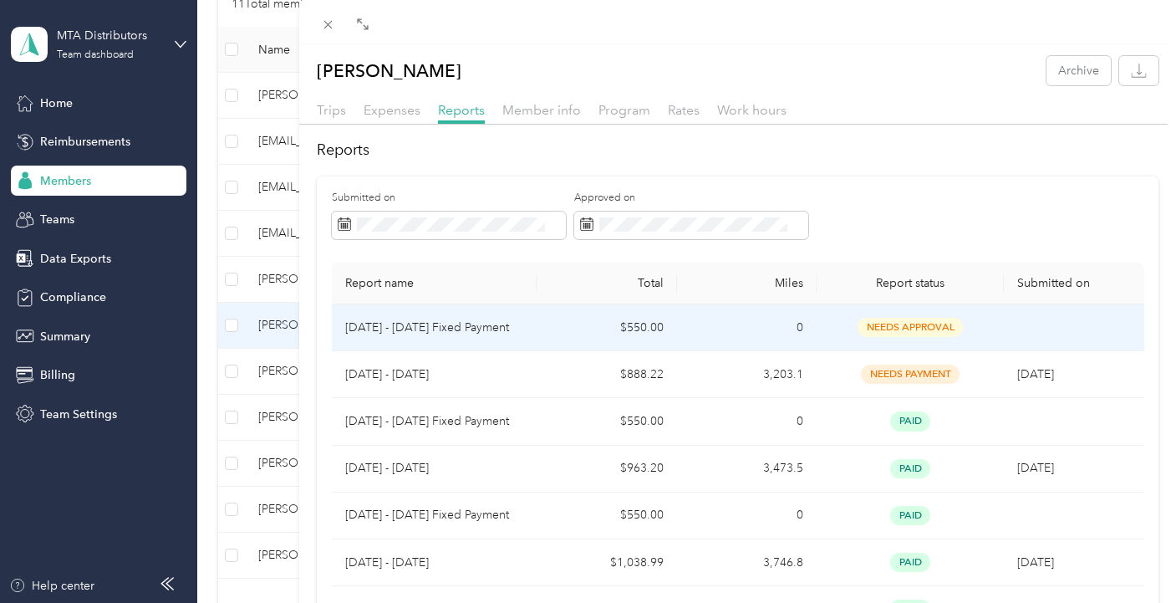
click at [882, 331] on span "needs approval" at bounding box center [910, 327] width 105 height 19
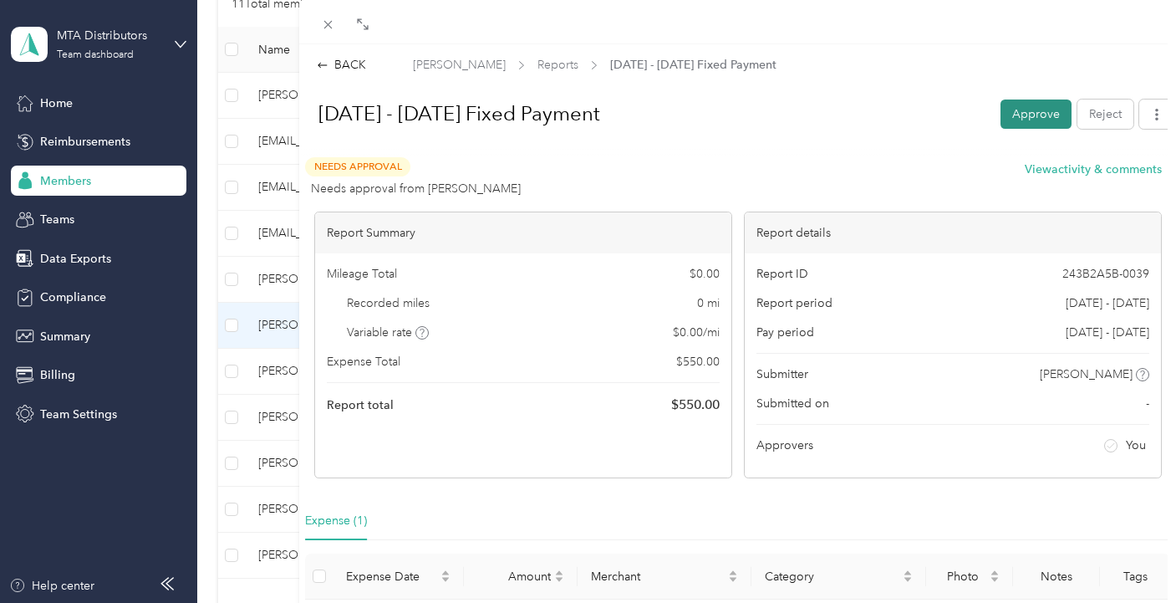
click at [1025, 105] on button "Approve" at bounding box center [1036, 113] width 71 height 29
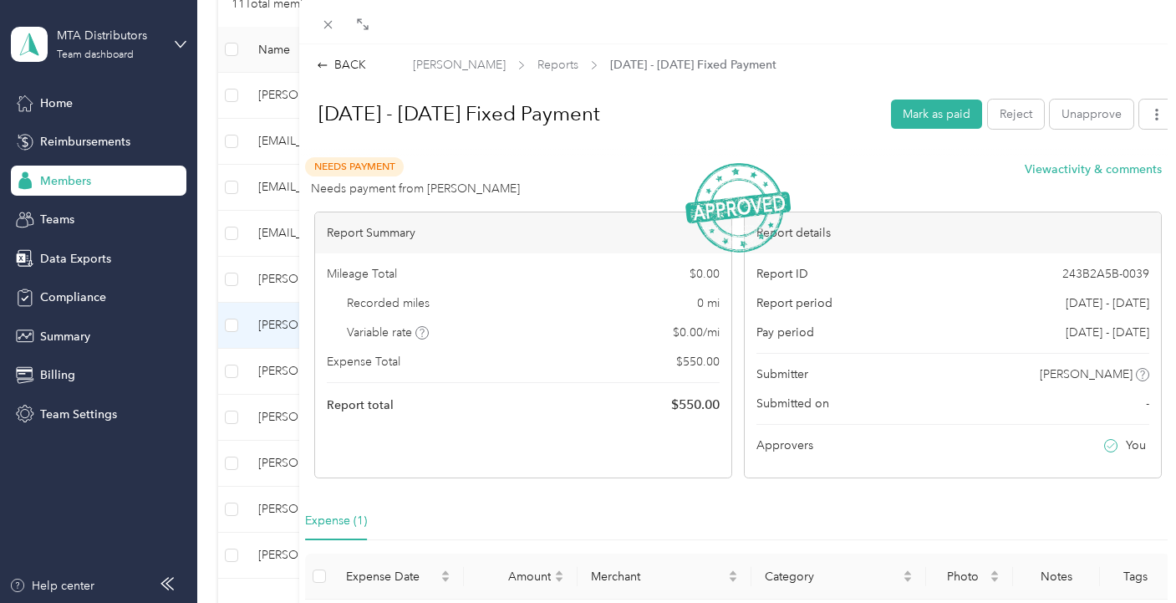
drag, startPoint x: 922, startPoint y: 115, endPoint x: 1067, endPoint y: 140, distance: 146.8
click at [1061, 143] on div "[DATE] - [DATE] Fixed Payment Mark as paid Reject Unapprove" at bounding box center [738, 118] width 874 height 58
click at [326, 60] on icon at bounding box center [323, 65] width 12 height 12
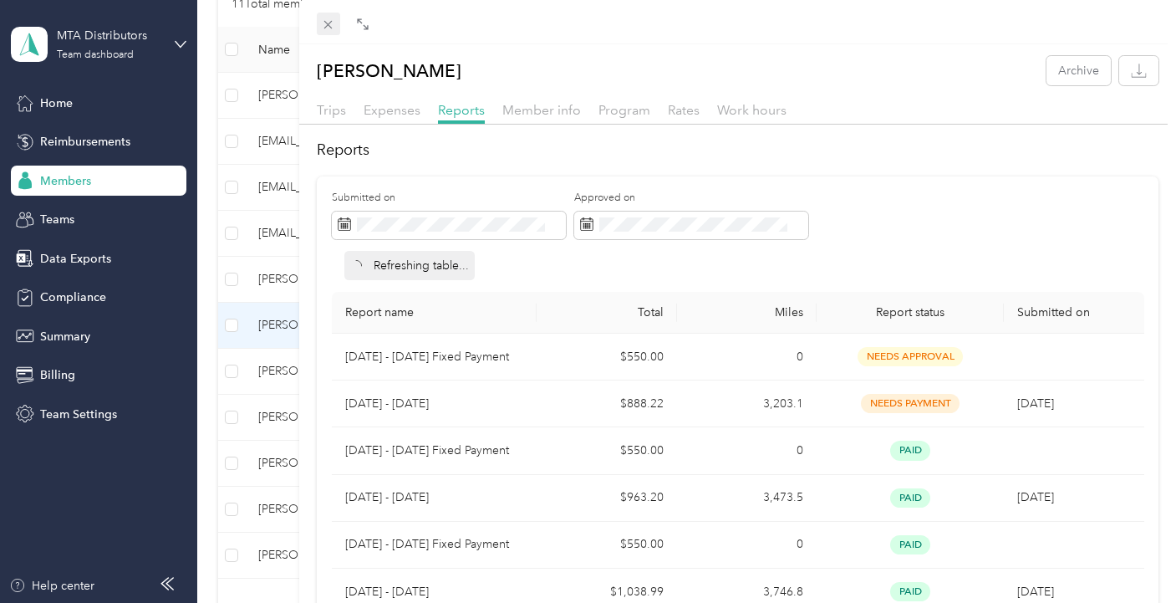
click at [331, 26] on icon at bounding box center [328, 25] width 14 height 14
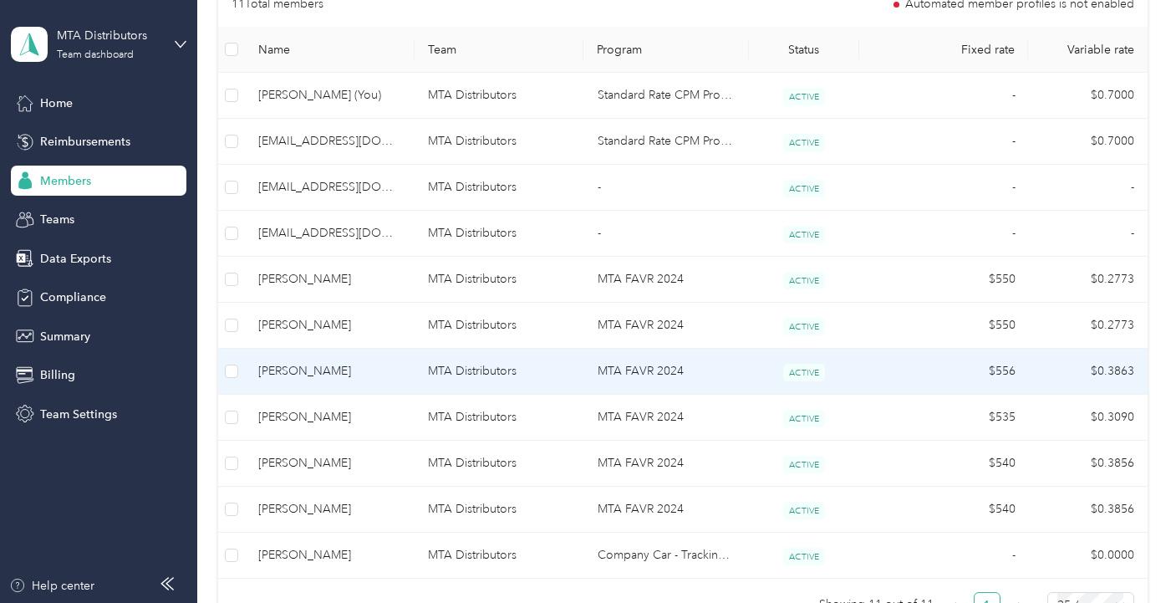
click at [284, 365] on span "[PERSON_NAME]" at bounding box center [329, 371] width 143 height 18
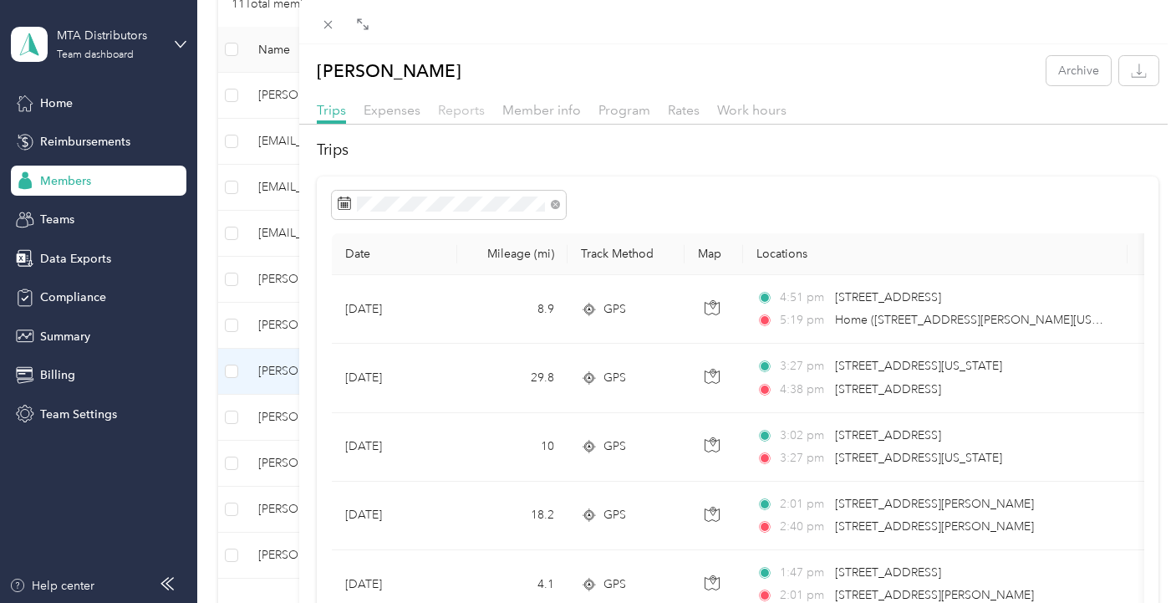
click at [481, 110] on span "Reports" at bounding box center [461, 110] width 47 height 16
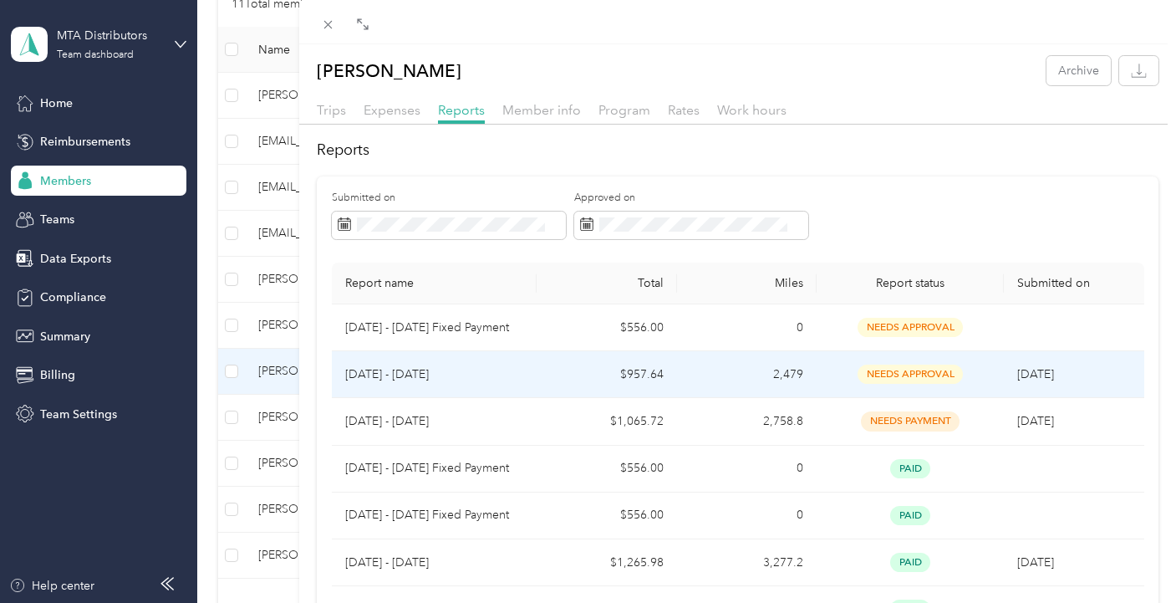
click at [915, 379] on span "needs approval" at bounding box center [910, 374] width 105 height 19
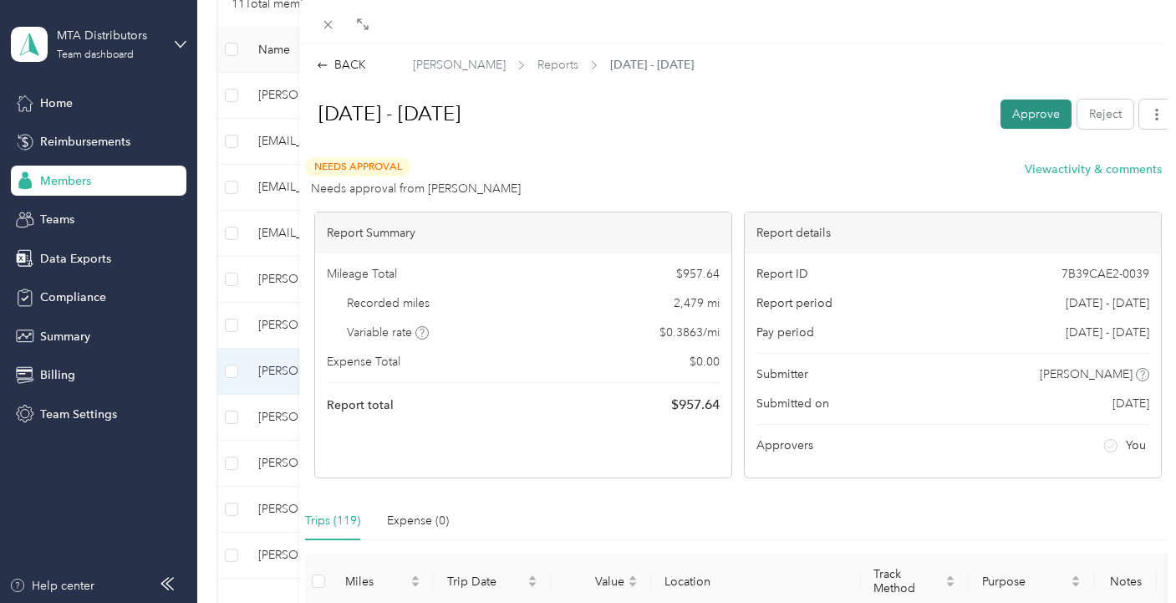
click at [1017, 110] on button "Approve" at bounding box center [1036, 113] width 71 height 29
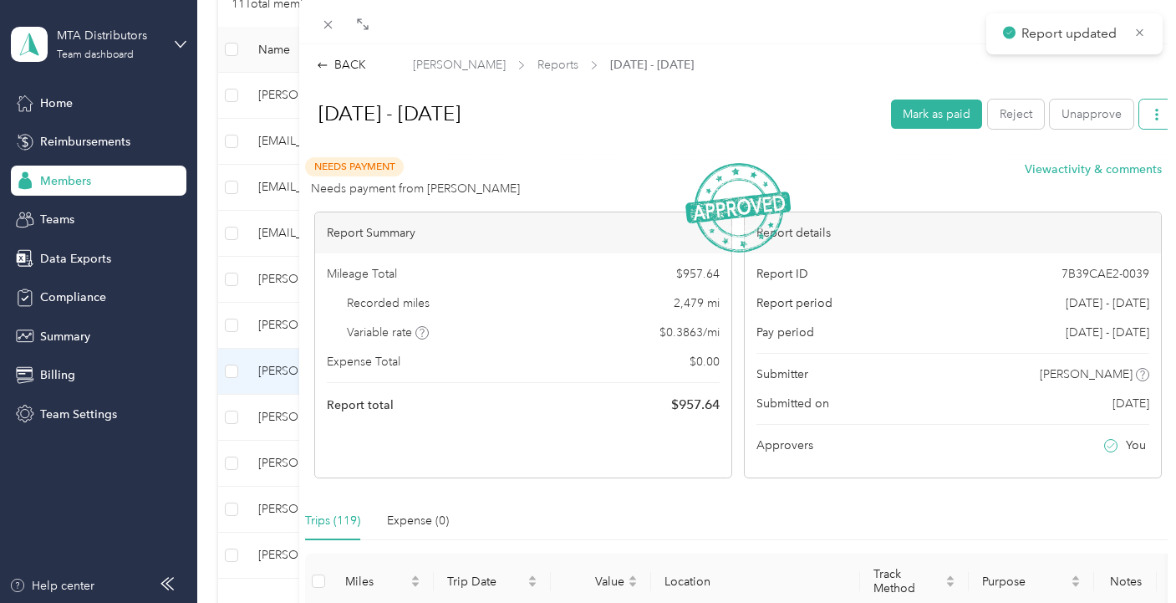
click at [1151, 110] on icon "button" at bounding box center [1157, 115] width 12 height 12
click at [1088, 177] on span "Download" at bounding box center [1096, 175] width 55 height 18
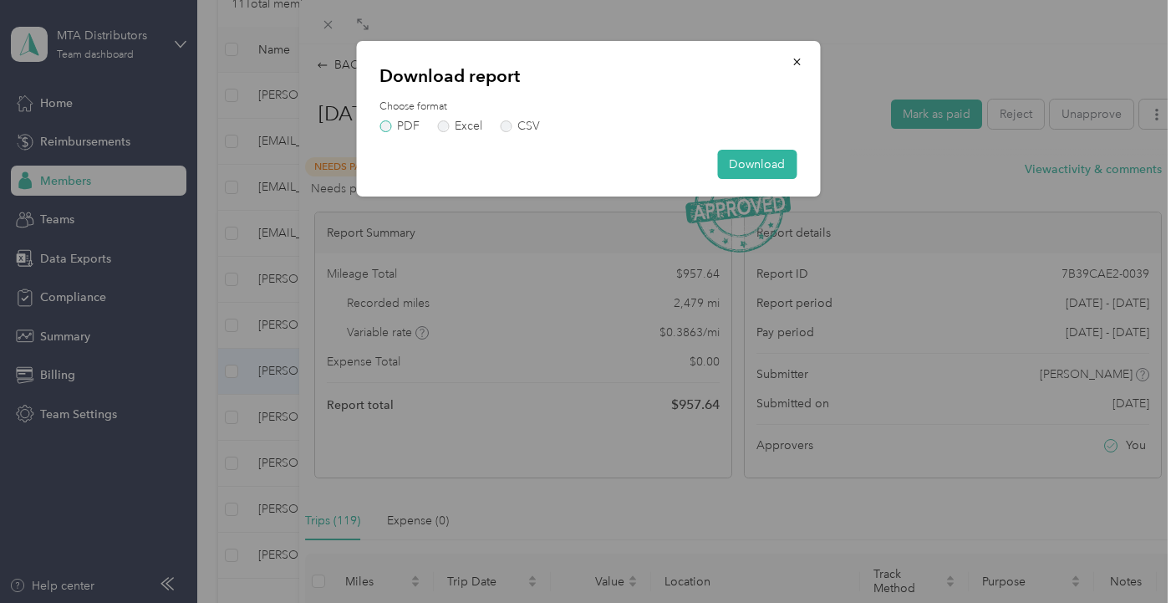
click at [387, 120] on label "PDF" at bounding box center [400, 126] width 40 height 12
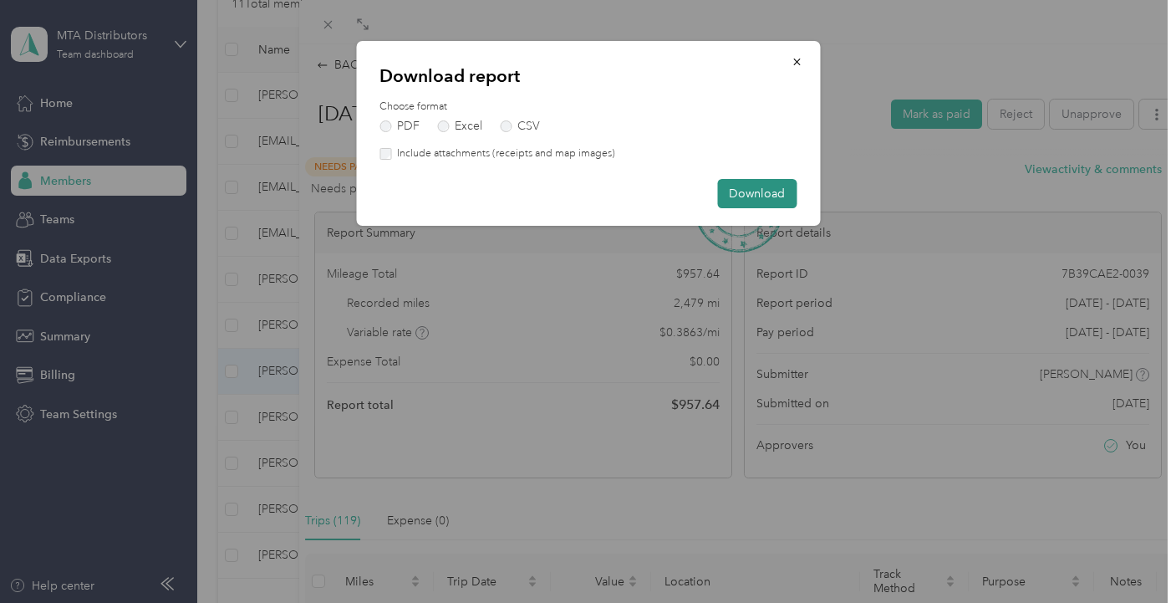
click at [737, 186] on button "Download" at bounding box center [756, 193] width 79 height 29
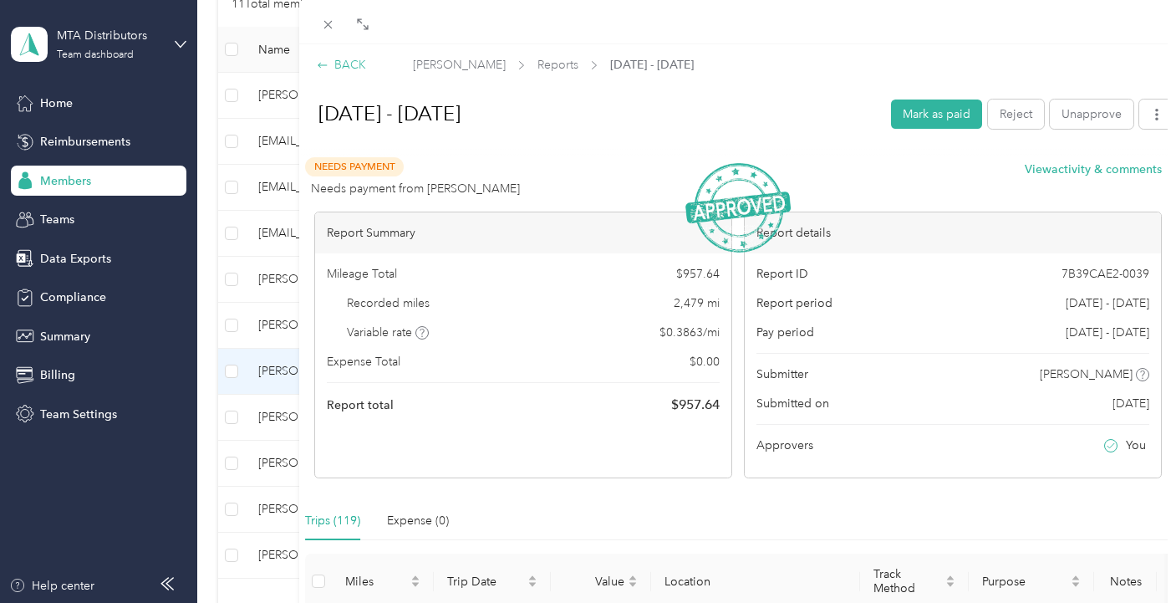
click at [344, 68] on div "BACK" at bounding box center [341, 65] width 49 height 18
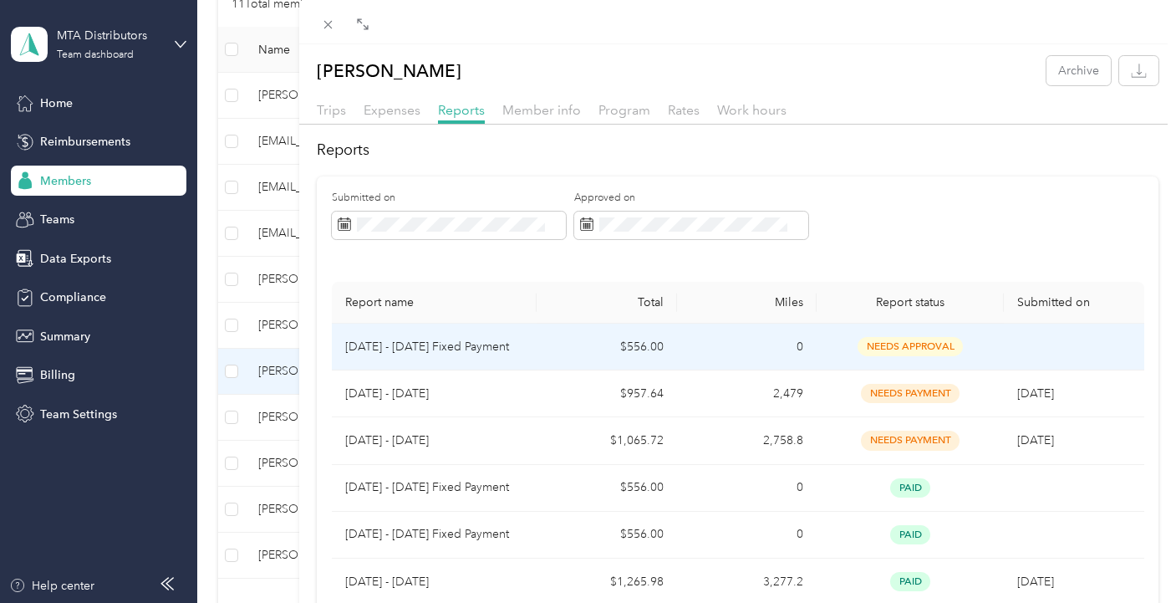
click at [915, 370] on td "needs payment" at bounding box center [910, 393] width 186 height 47
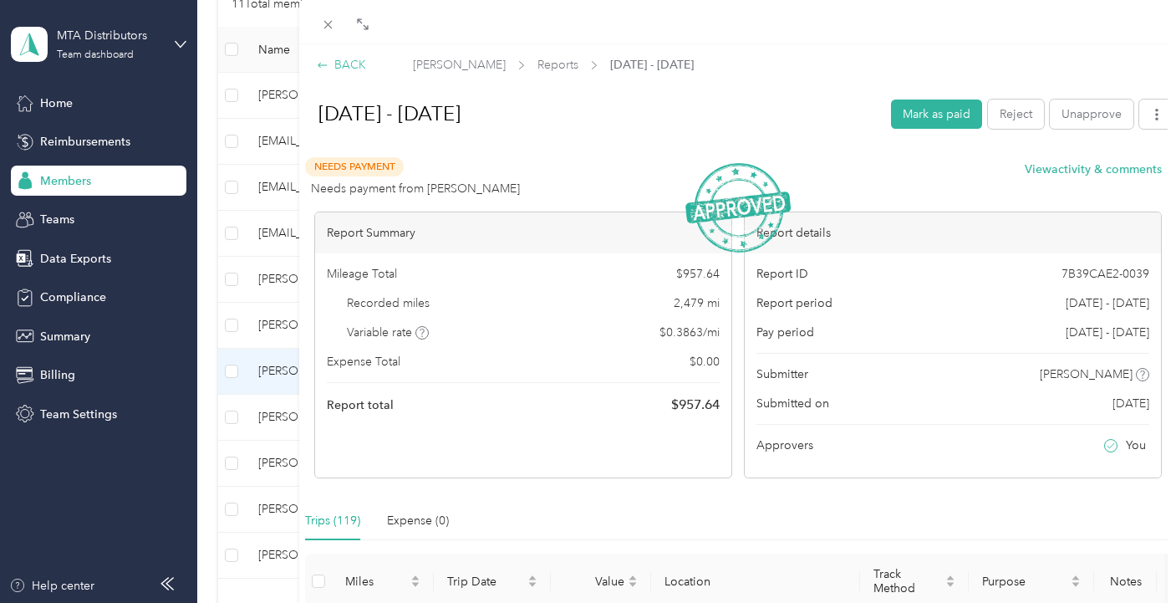
click at [326, 64] on icon at bounding box center [323, 65] width 12 height 12
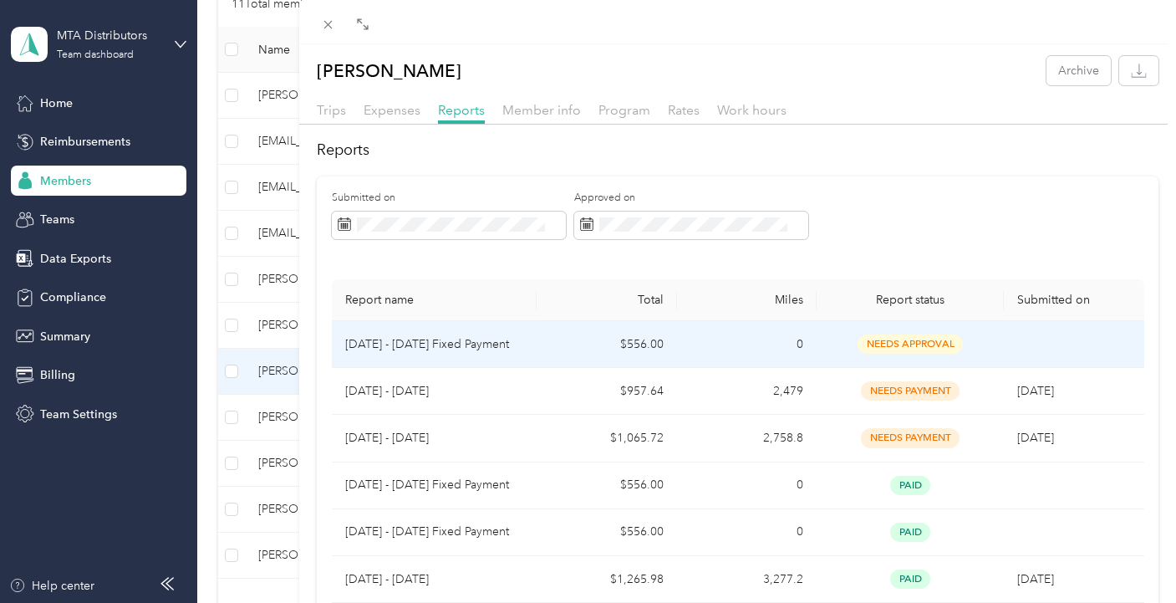
click at [914, 349] on td "needs approval" at bounding box center [910, 344] width 186 height 47
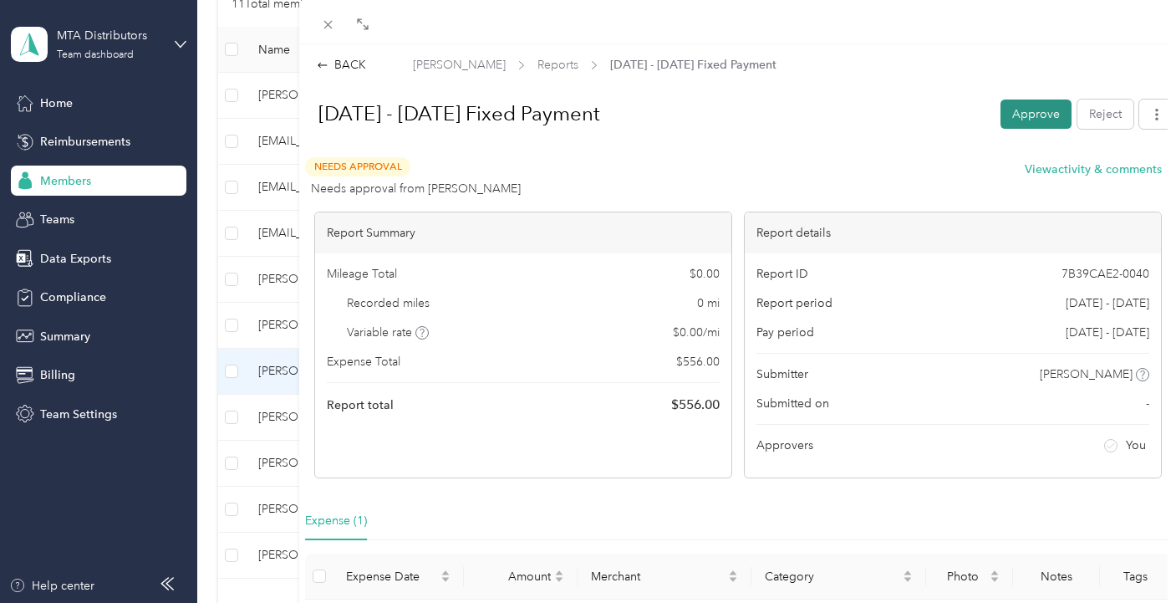
click at [1023, 106] on button "Approve" at bounding box center [1036, 113] width 71 height 29
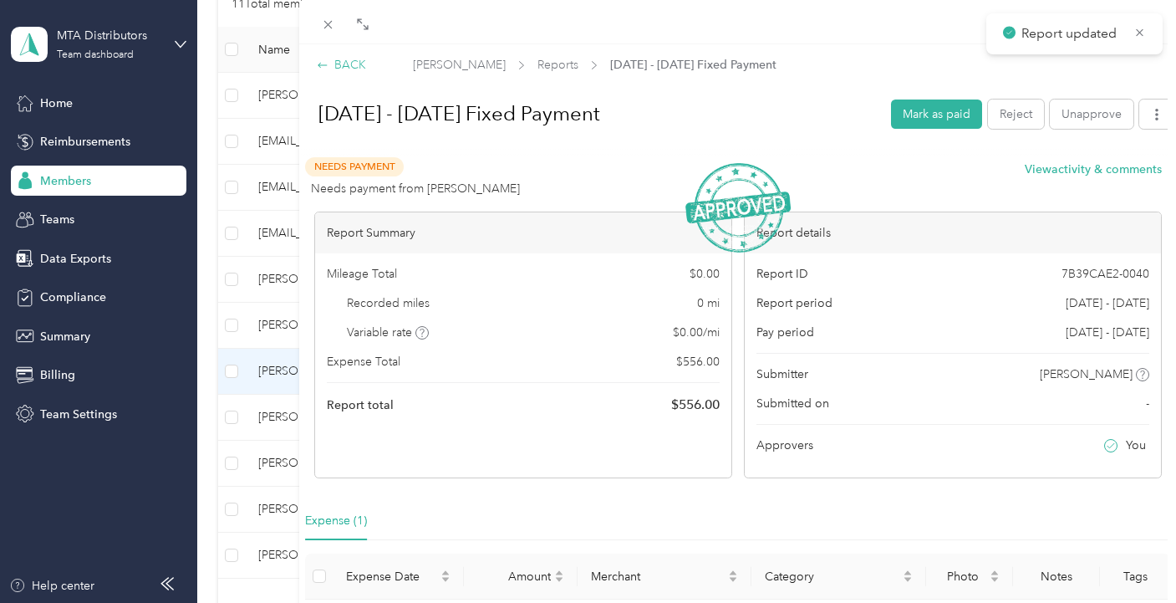
click at [336, 64] on div "BACK" at bounding box center [341, 65] width 49 height 18
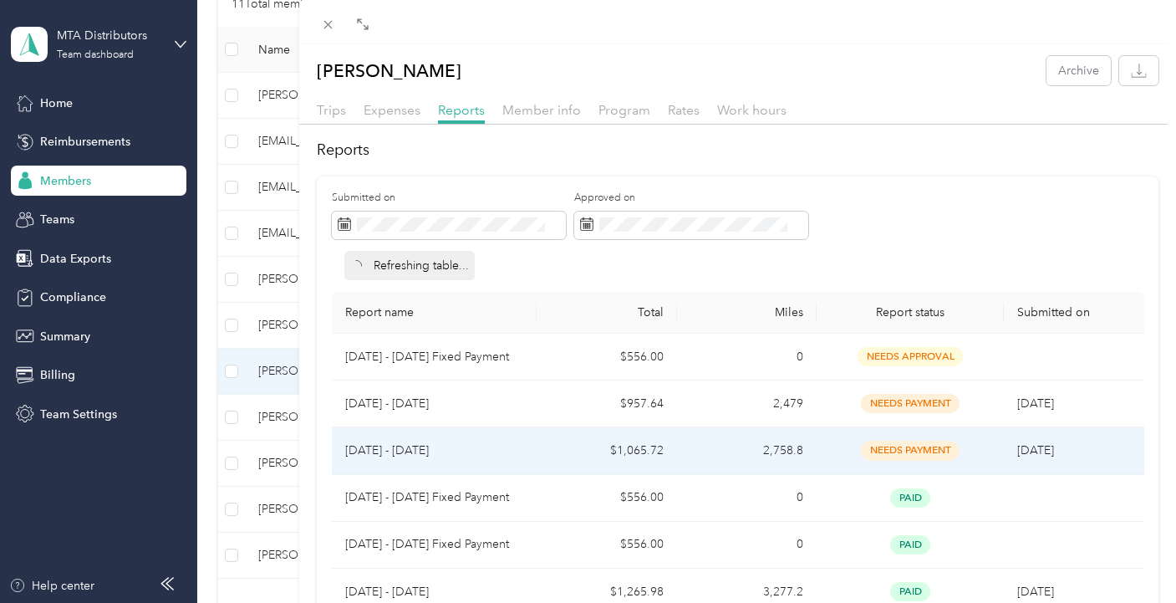
click at [889, 450] on span "needs payment" at bounding box center [910, 450] width 99 height 19
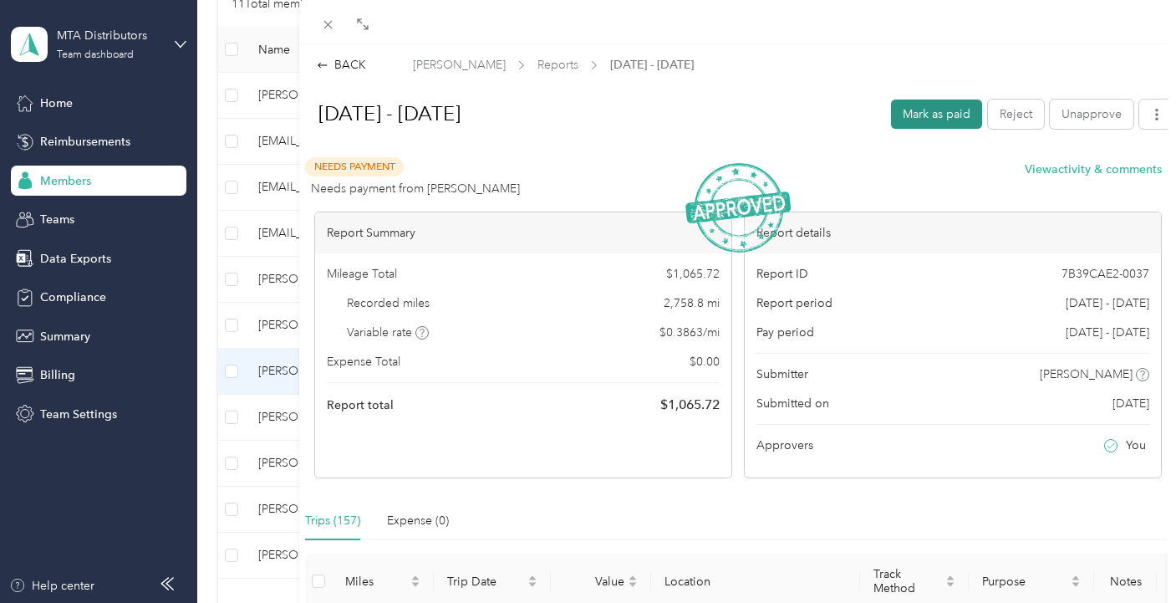
click at [926, 114] on button "Mark as paid" at bounding box center [936, 113] width 91 height 29
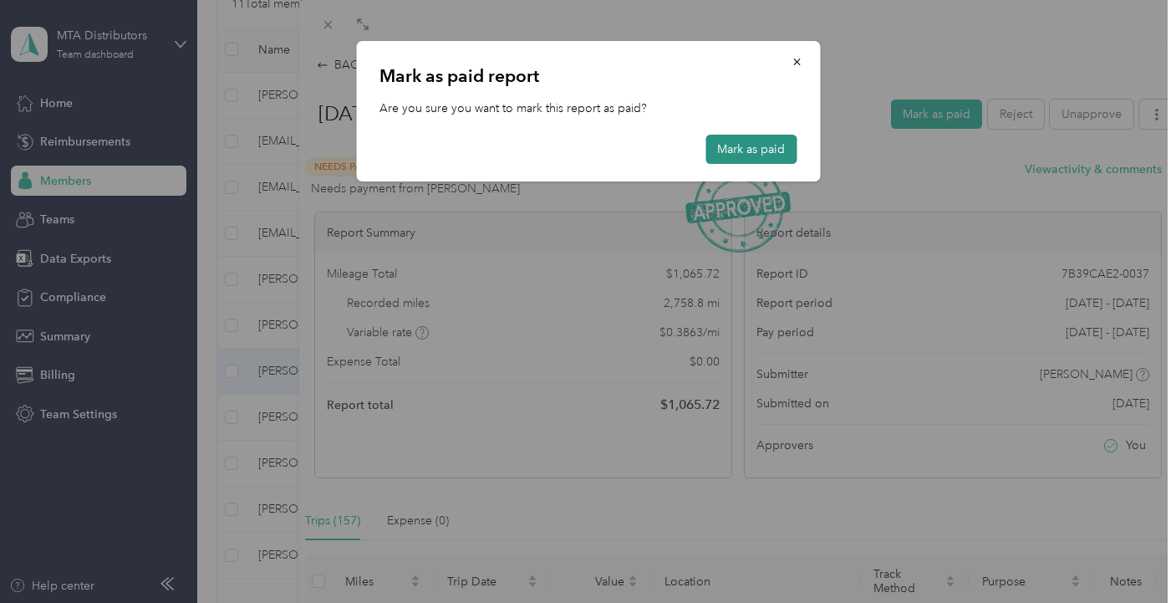
click at [739, 153] on button "Mark as paid" at bounding box center [751, 149] width 91 height 29
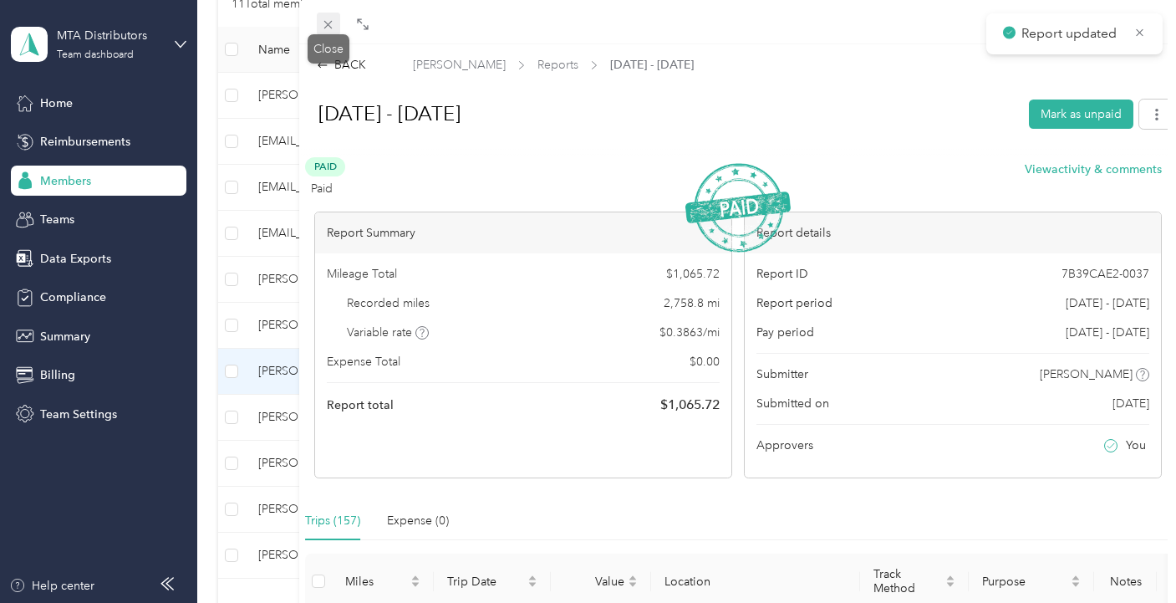
click at [319, 17] on span at bounding box center [328, 24] width 23 height 23
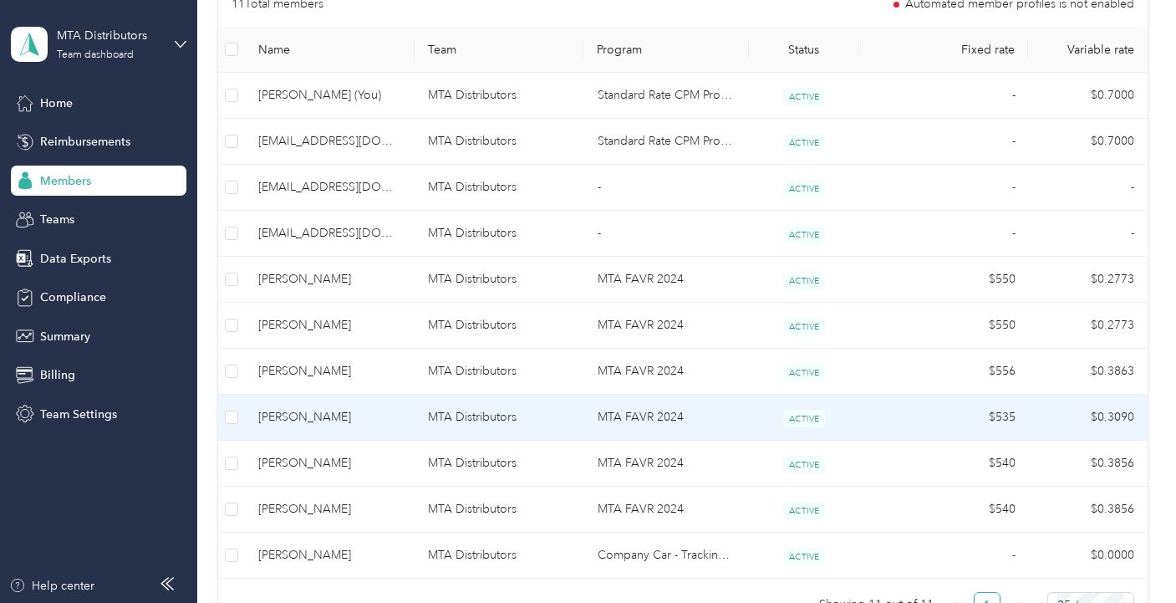
click at [284, 408] on span "[PERSON_NAME]" at bounding box center [329, 417] width 143 height 18
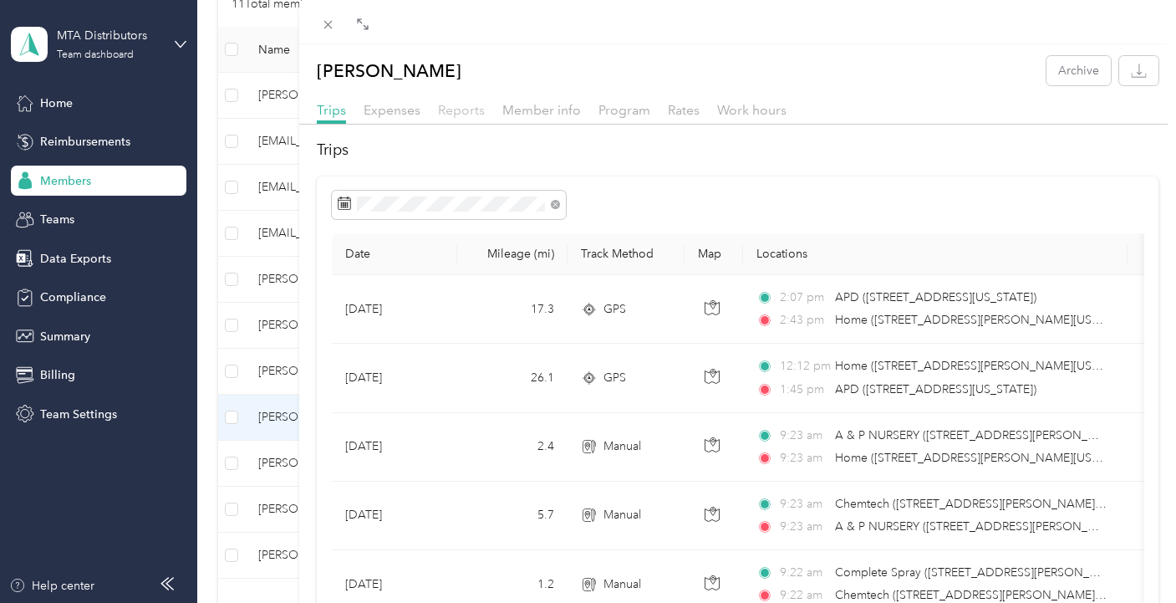
click at [460, 116] on span "Reports" at bounding box center [461, 110] width 47 height 16
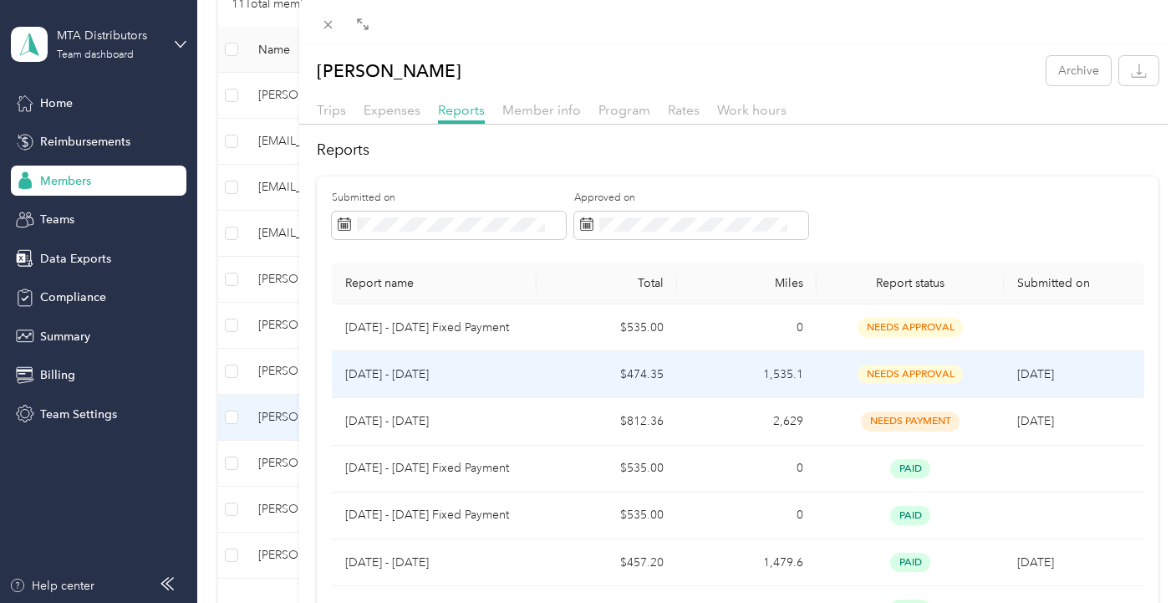
click at [894, 375] on span "needs approval" at bounding box center [910, 374] width 105 height 19
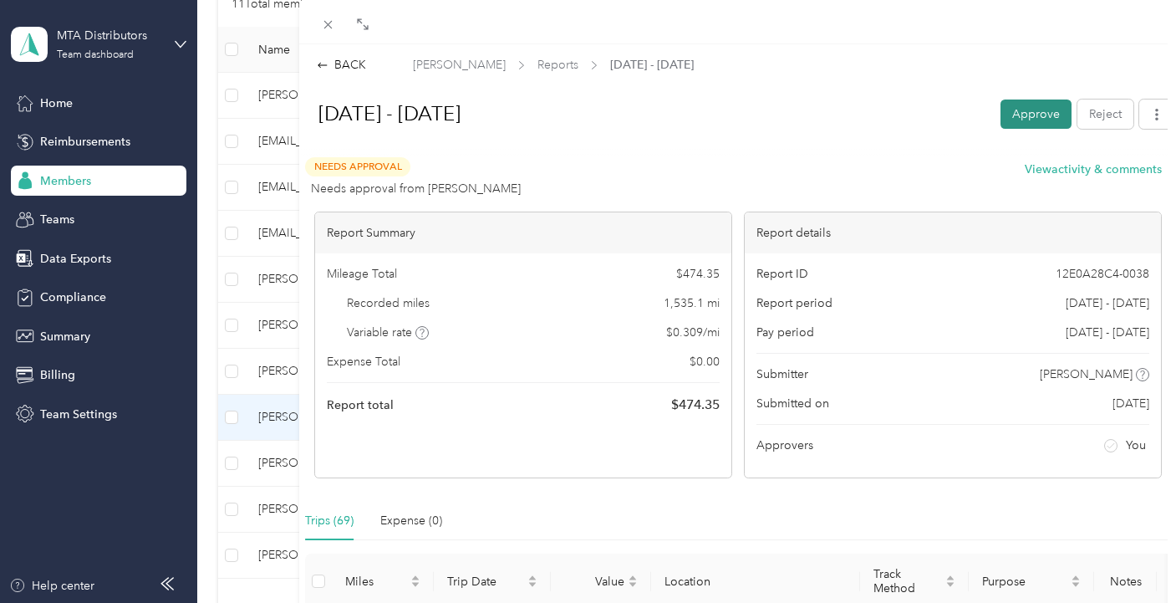
click at [1022, 108] on button "Approve" at bounding box center [1036, 113] width 71 height 29
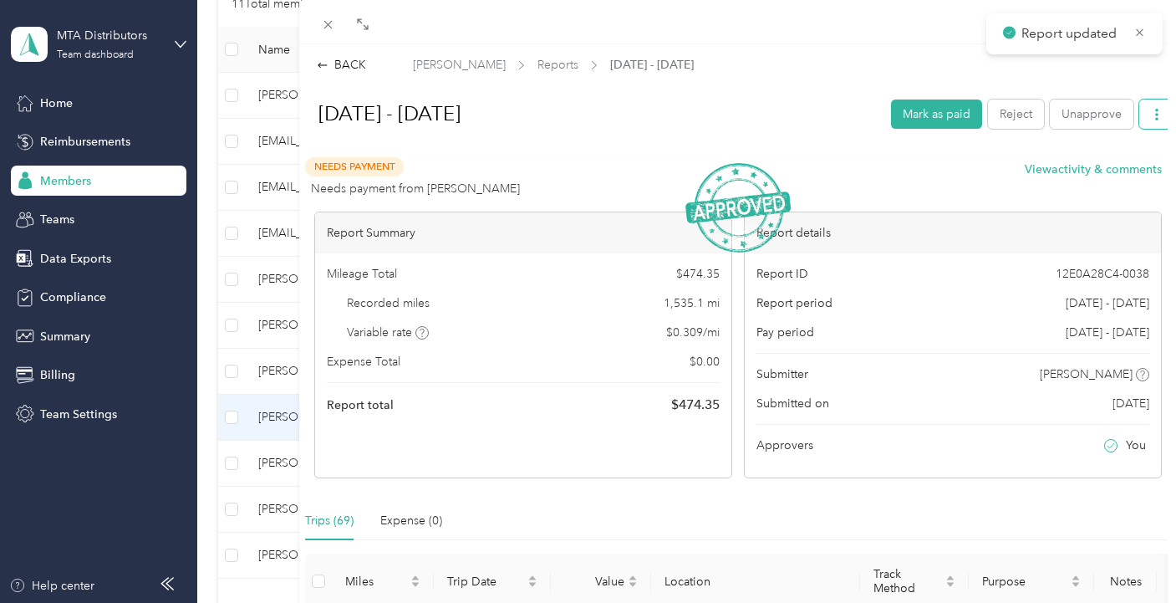
click at [1151, 115] on icon "button" at bounding box center [1157, 115] width 12 height 12
click at [1082, 175] on span "Download" at bounding box center [1096, 175] width 55 height 18
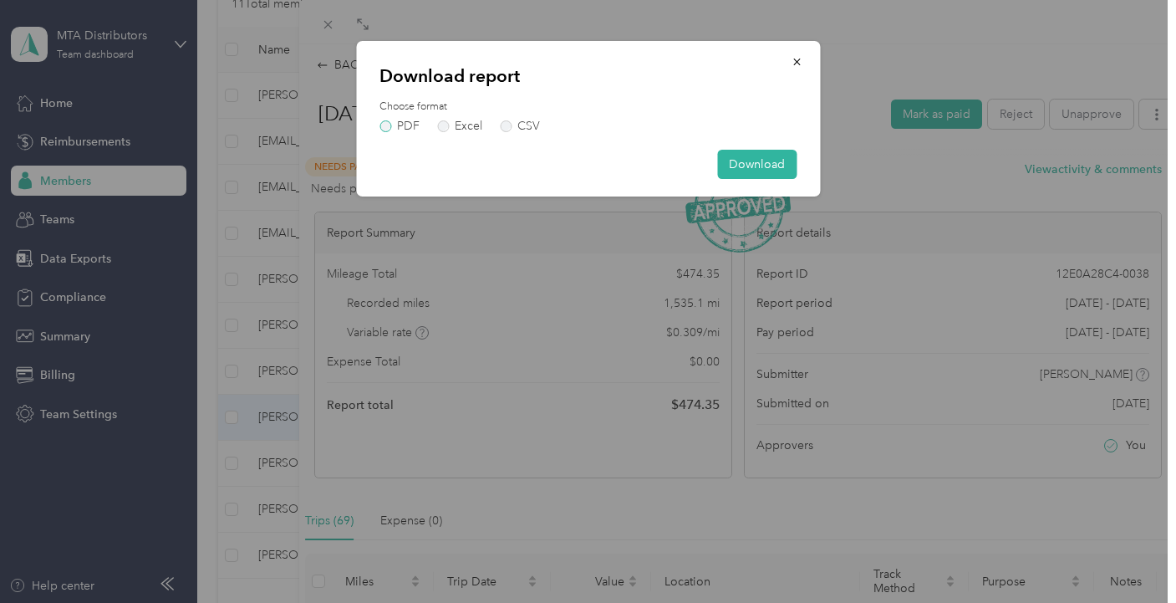
click at [398, 130] on label "PDF" at bounding box center [400, 126] width 40 height 12
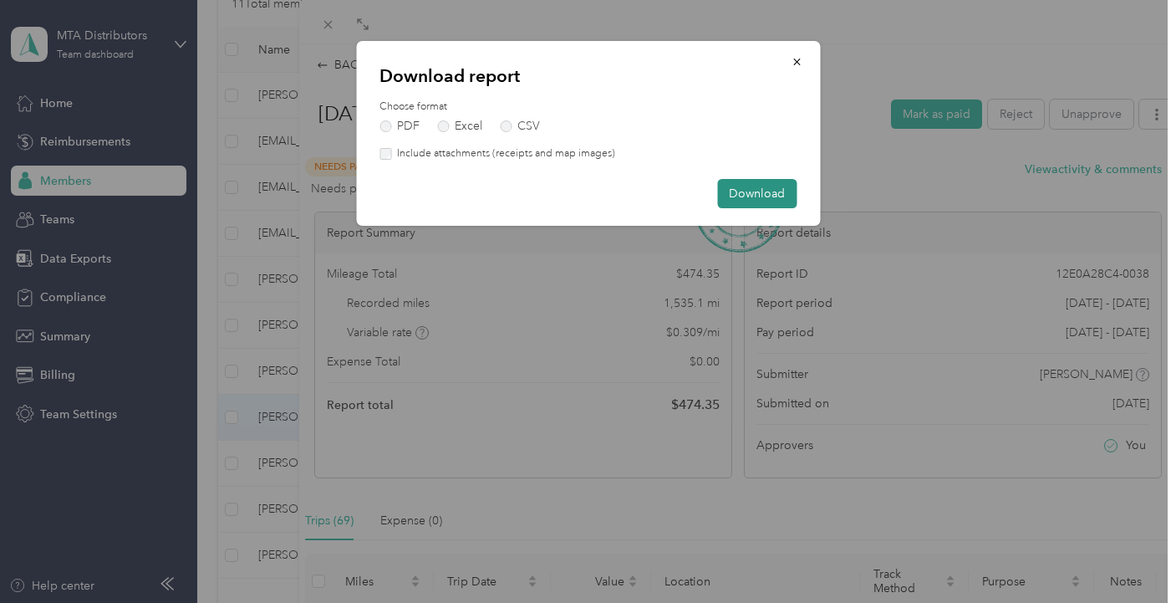
click at [755, 186] on button "Download" at bounding box center [756, 193] width 79 height 29
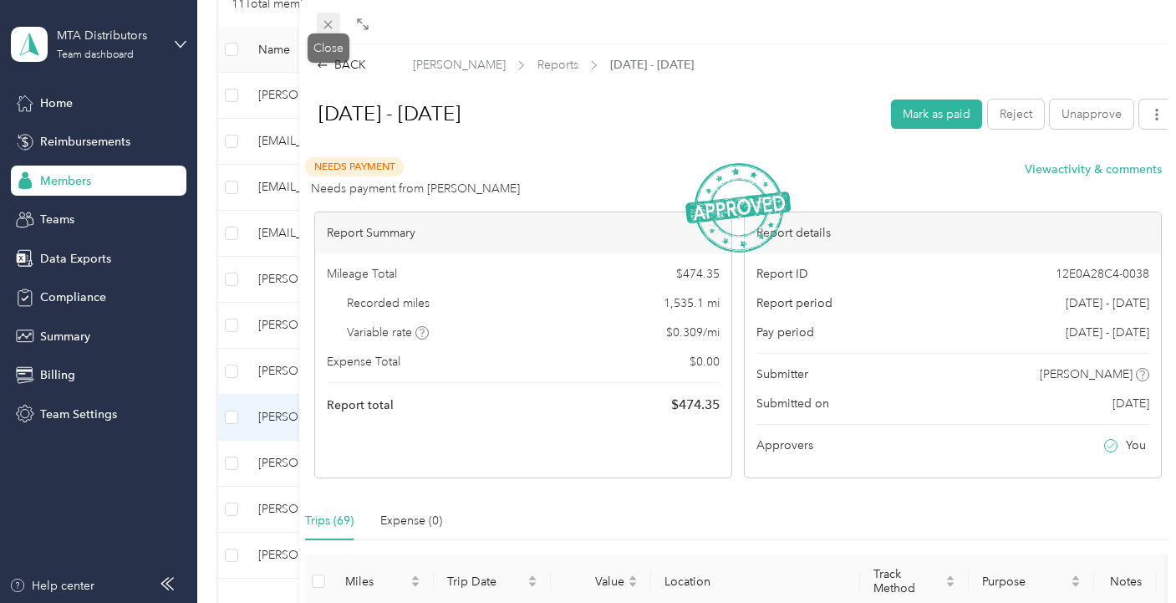
click at [320, 22] on span at bounding box center [328, 24] width 23 height 23
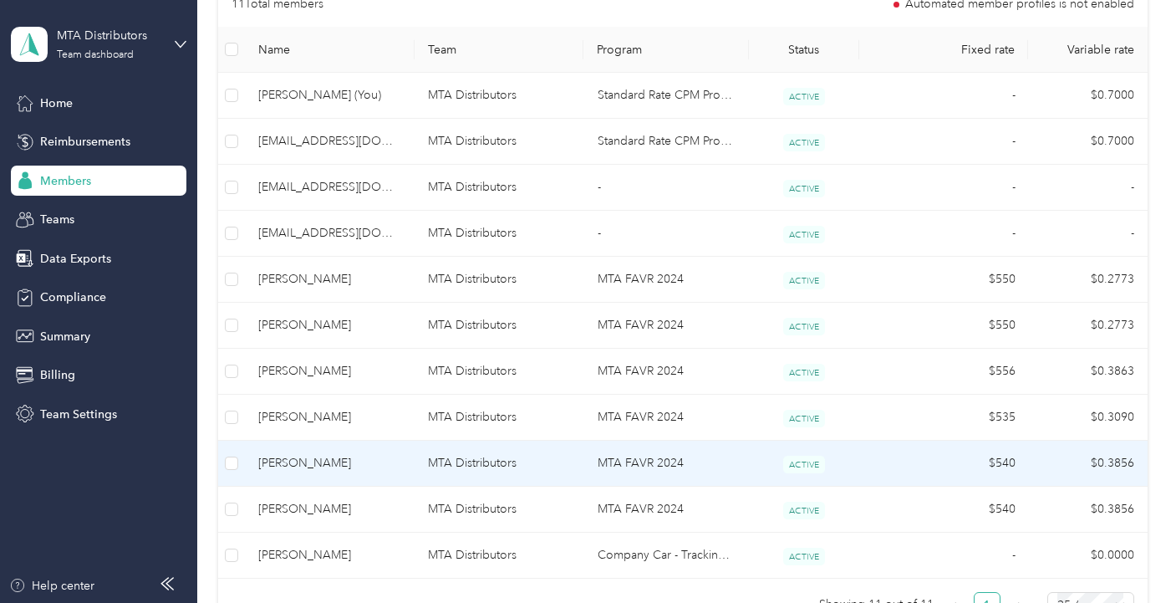
click at [288, 457] on span "[PERSON_NAME]" at bounding box center [329, 463] width 143 height 18
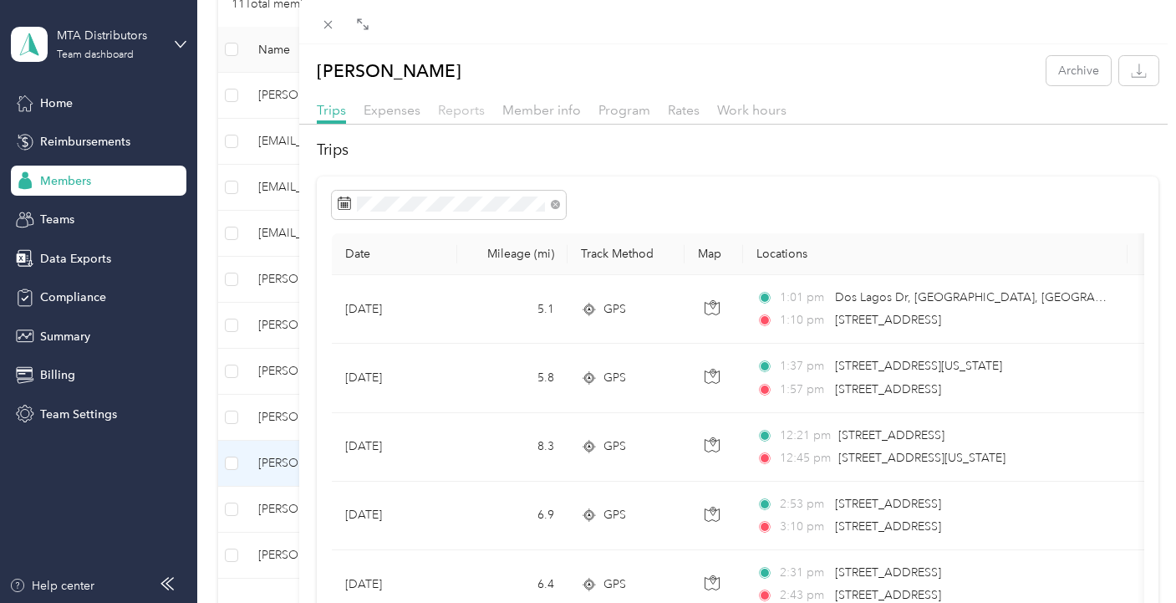
click at [448, 108] on span "Reports" at bounding box center [461, 110] width 47 height 16
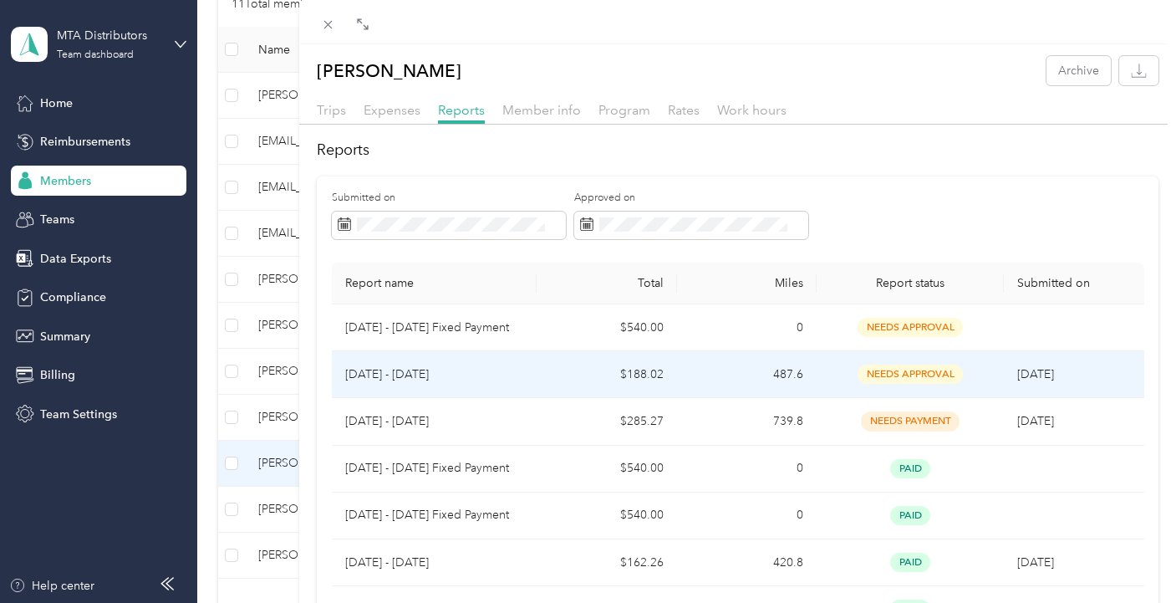
click at [907, 375] on span "needs approval" at bounding box center [910, 374] width 105 height 19
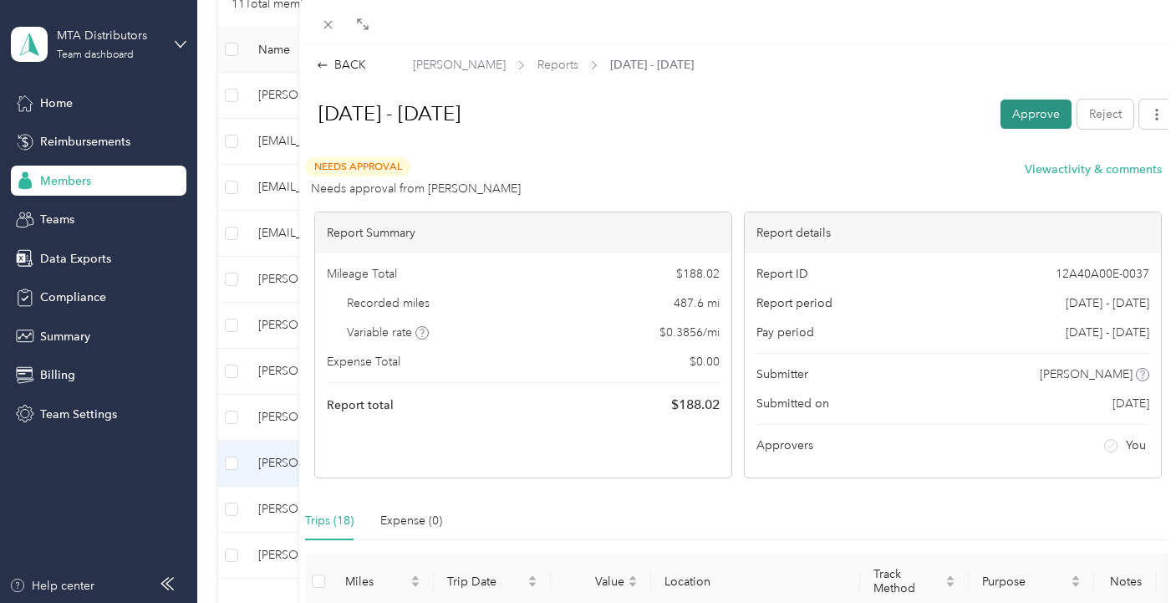
click at [1003, 114] on button "Approve" at bounding box center [1036, 113] width 71 height 29
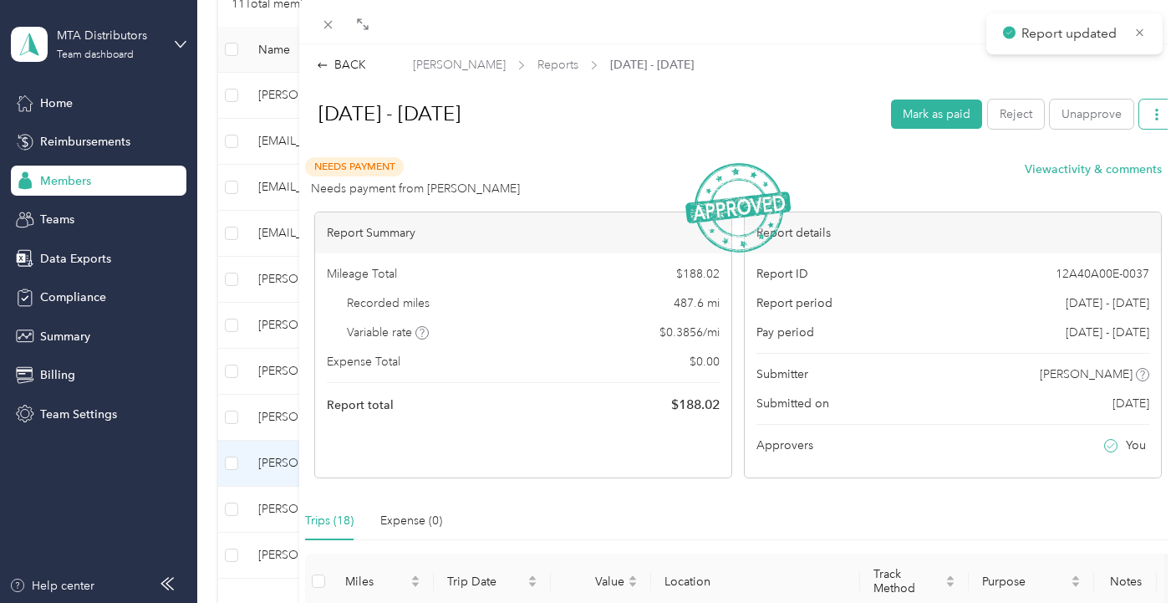
click at [1156, 115] on icon "button" at bounding box center [1157, 115] width 3 height 12
click at [1105, 175] on span "Download" at bounding box center [1096, 175] width 55 height 18
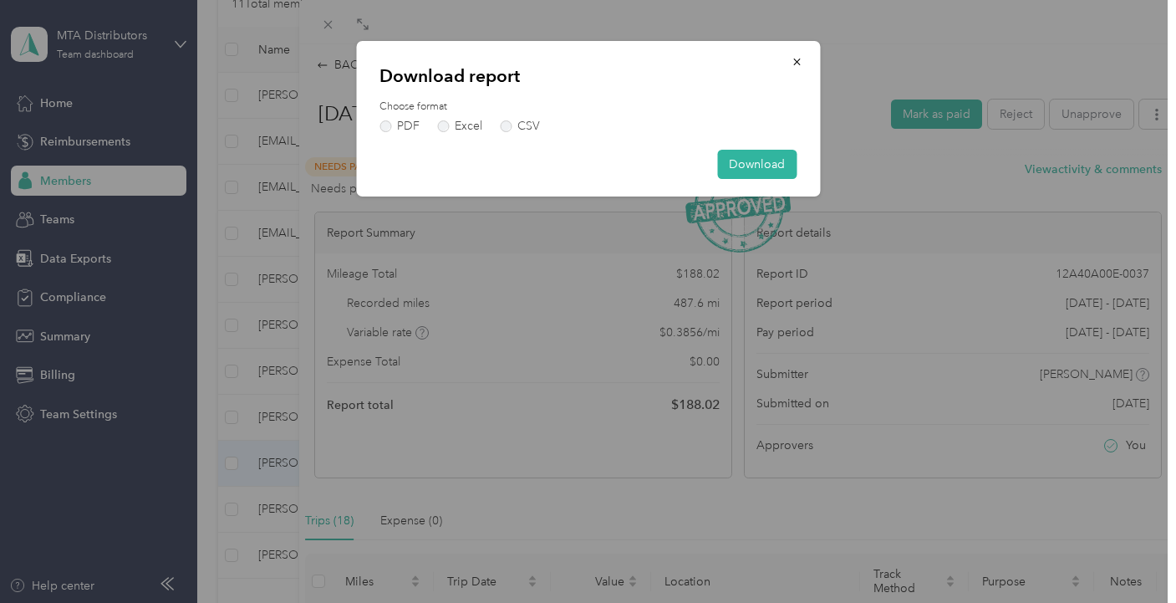
click at [378, 125] on div "Download report Choose format PDF Excel CSV Download" at bounding box center [588, 119] width 464 height 156
click at [380, 121] on div "Download report Choose format PDF Excel CSV Download" at bounding box center [588, 119] width 464 height 156
click at [382, 128] on label "PDF" at bounding box center [400, 126] width 40 height 12
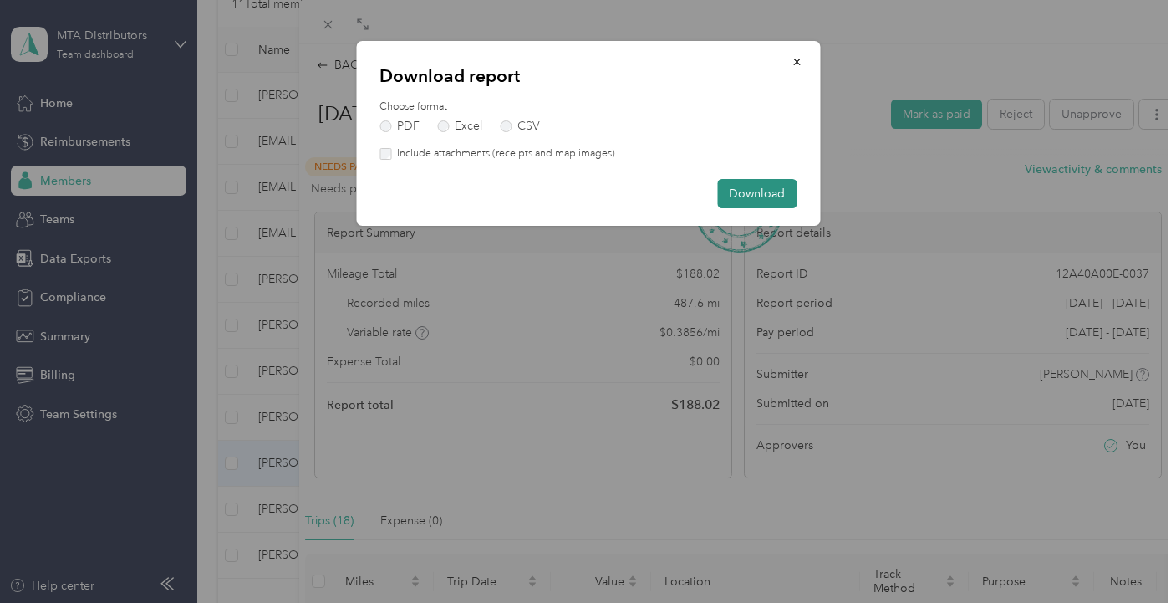
click at [760, 191] on button "Download" at bounding box center [756, 193] width 79 height 29
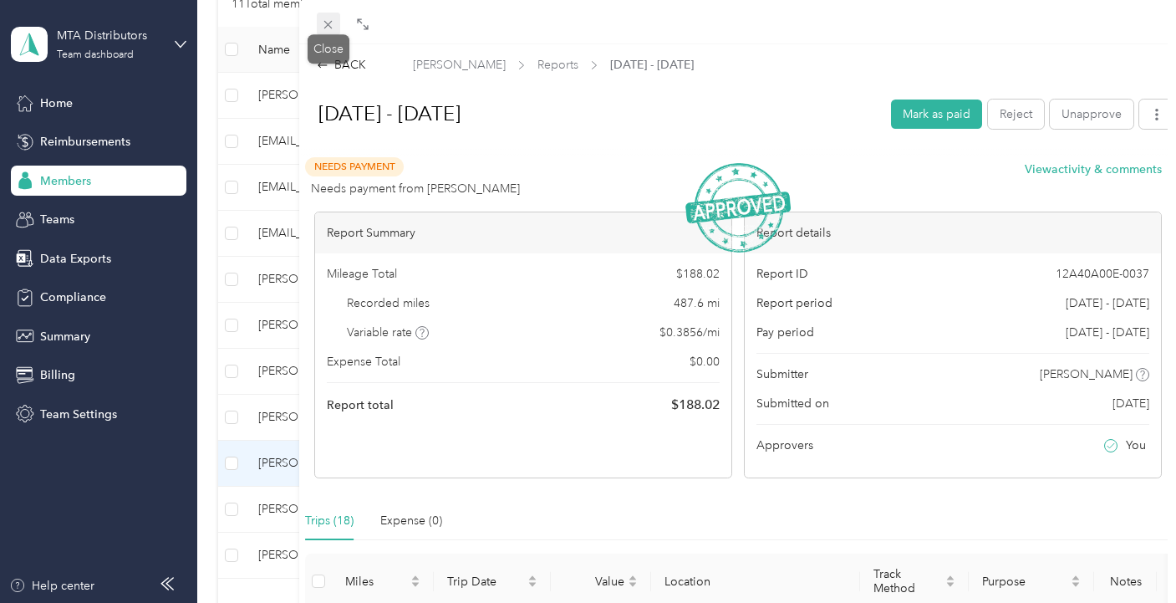
click at [324, 20] on icon at bounding box center [328, 25] width 14 height 14
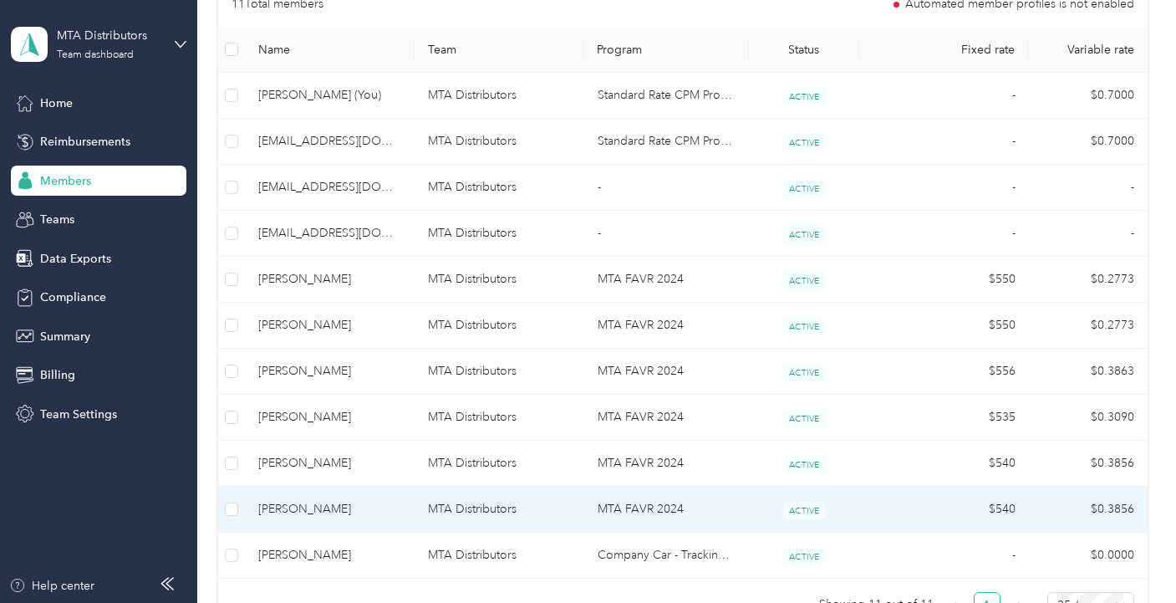
click at [293, 507] on span "[PERSON_NAME]" at bounding box center [329, 509] width 143 height 18
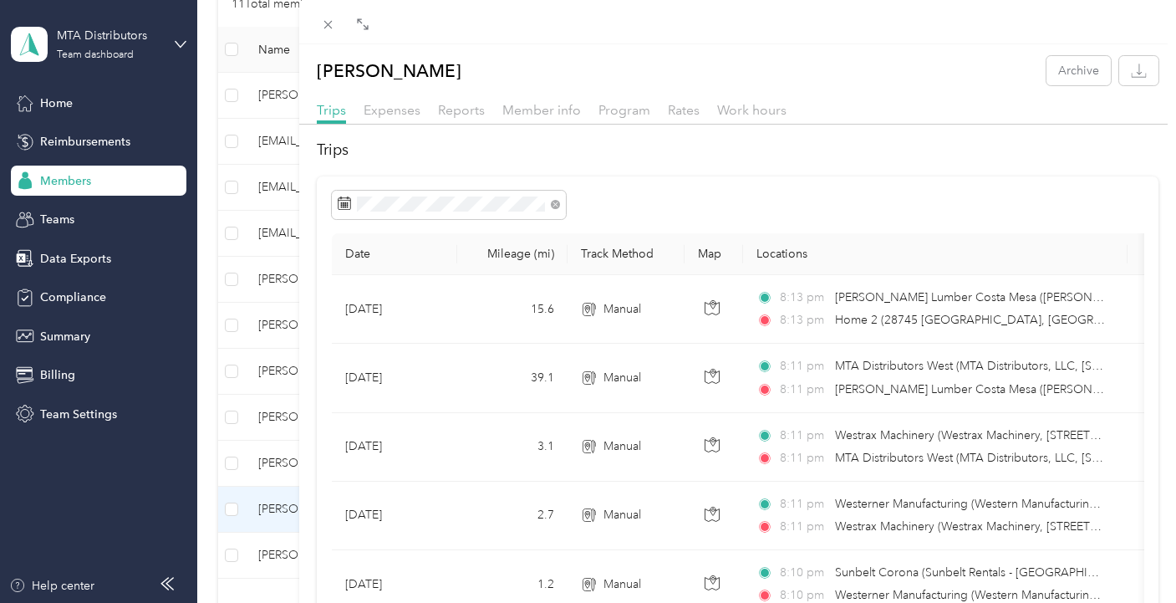
click at [466, 100] on div "Reports" at bounding box center [461, 110] width 47 height 21
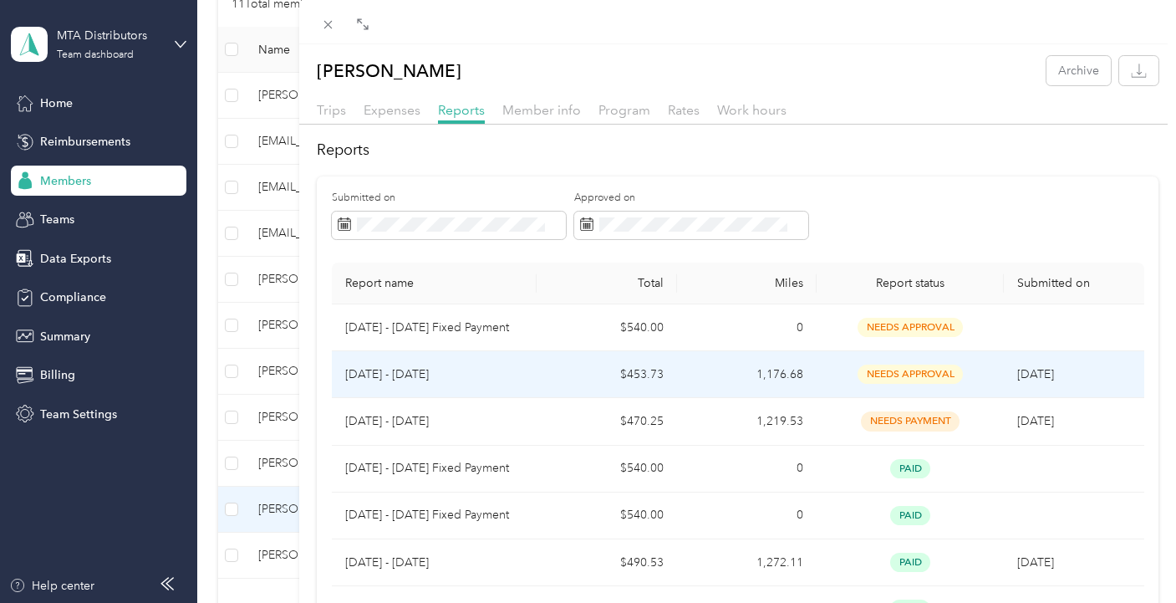
click at [872, 374] on span "needs approval" at bounding box center [910, 374] width 105 height 19
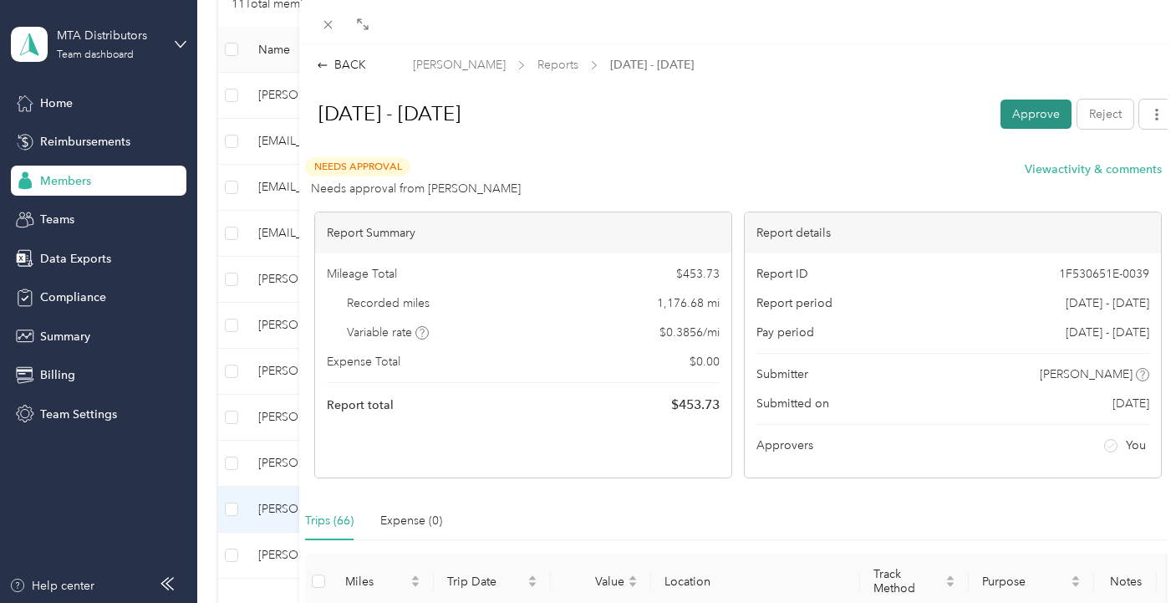
click at [1023, 109] on button "Approve" at bounding box center [1036, 113] width 71 height 29
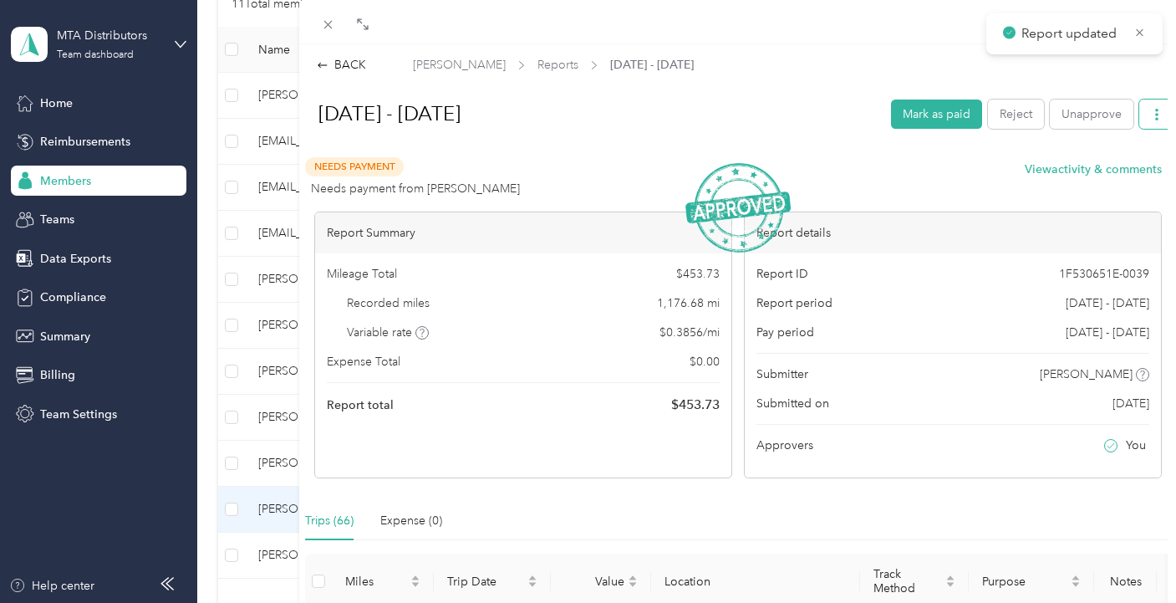
click at [1156, 115] on icon "button" at bounding box center [1157, 115] width 3 height 12
click at [1084, 175] on span "Download" at bounding box center [1096, 175] width 55 height 18
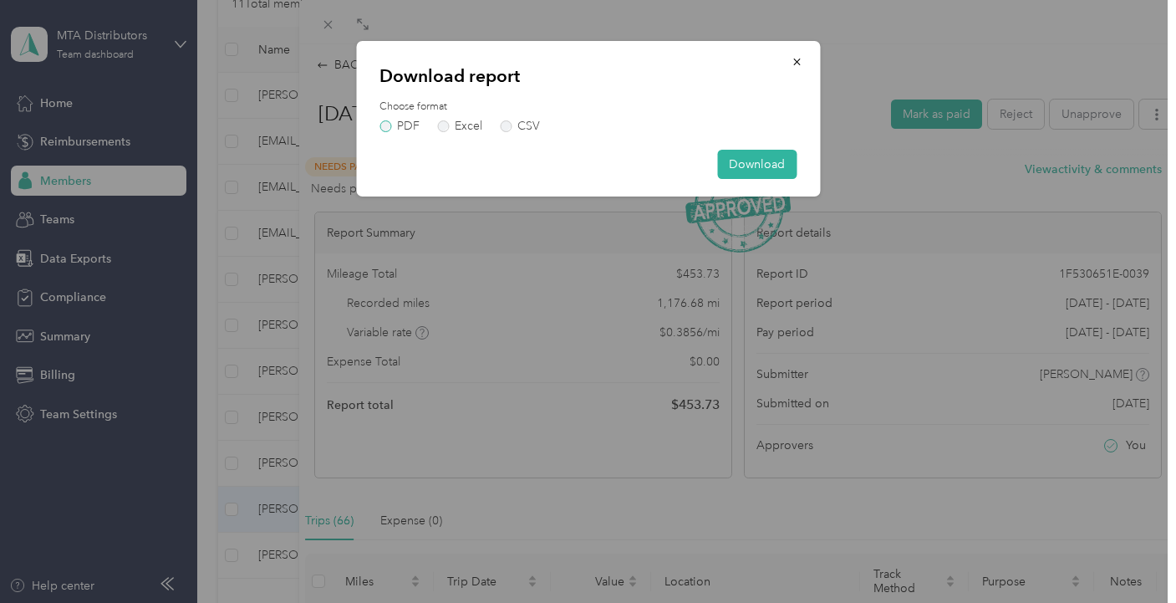
click at [402, 122] on label "PDF" at bounding box center [400, 126] width 40 height 12
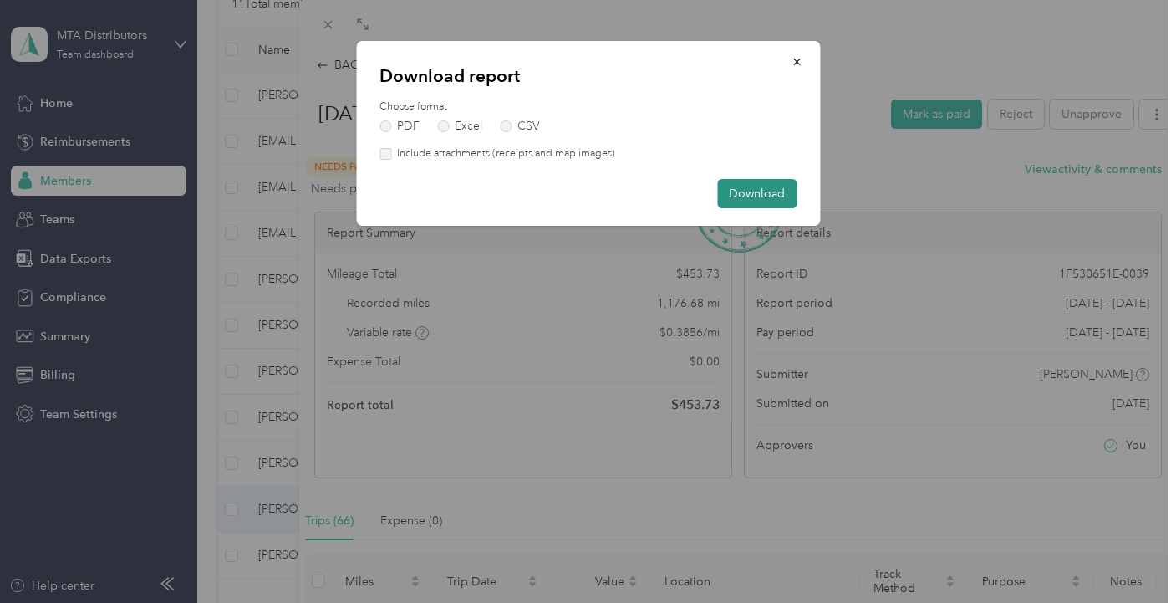
click at [721, 194] on button "Download" at bounding box center [756, 193] width 79 height 29
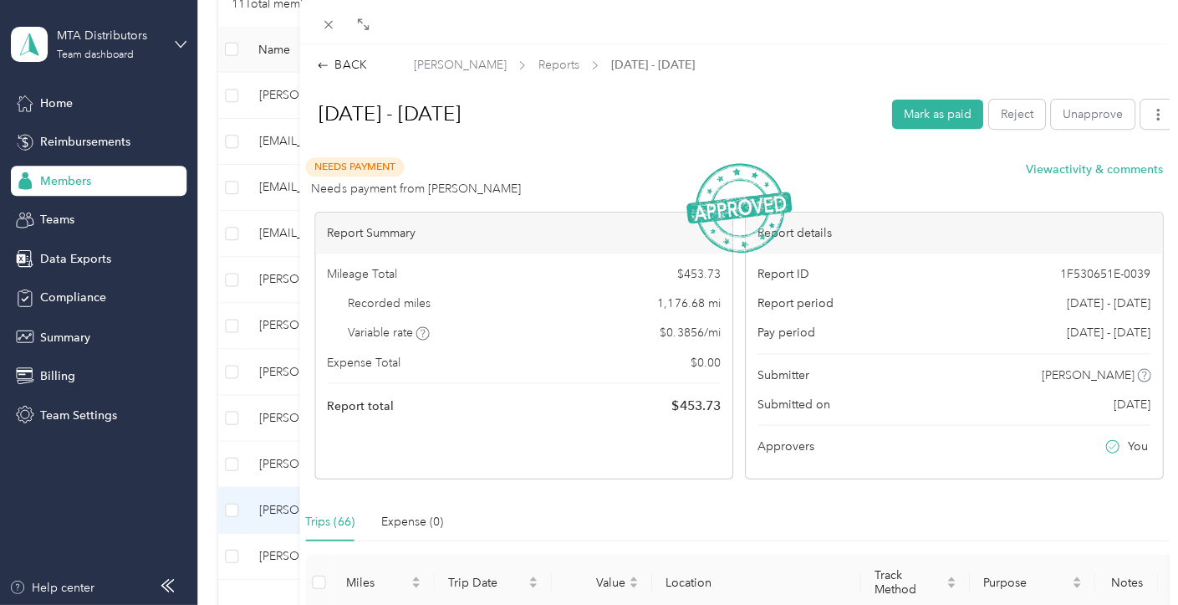
scroll to position [418, 0]
